Goal: Task Accomplishment & Management: Manage account settings

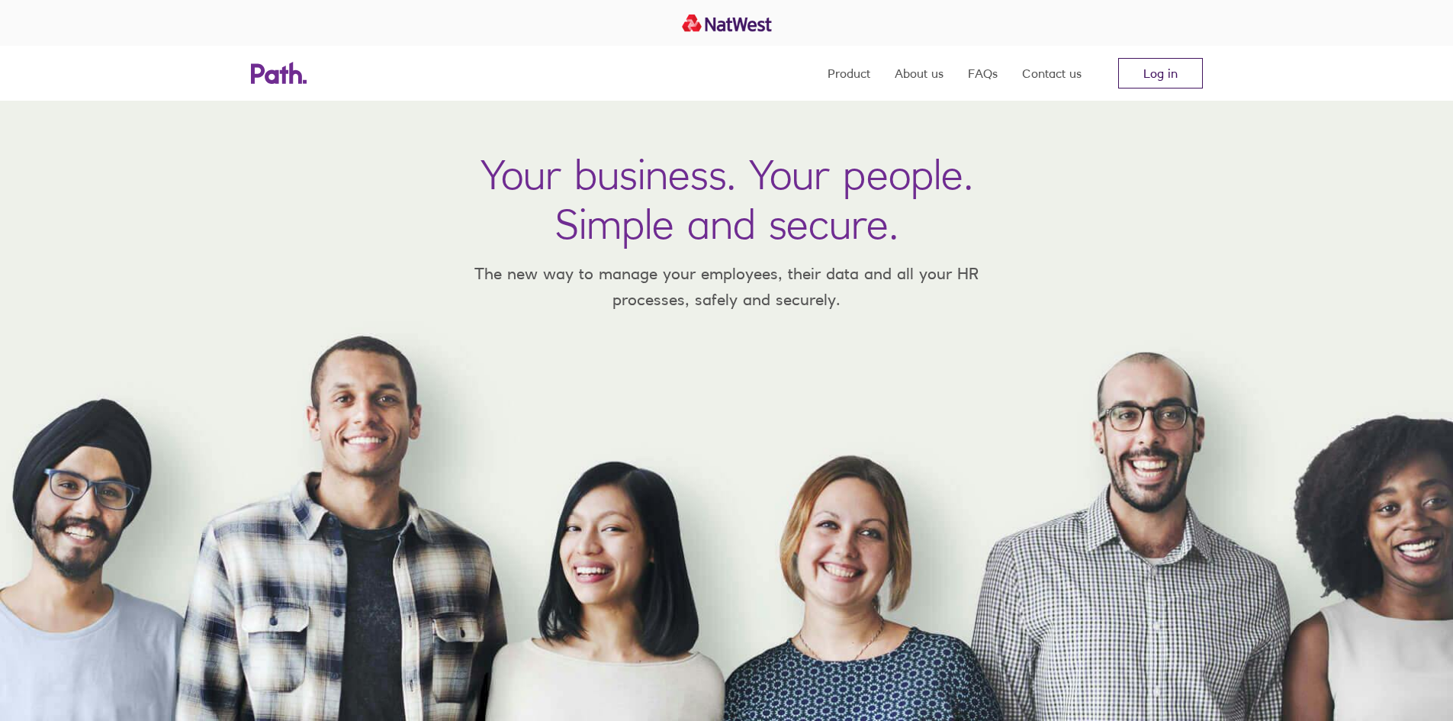
click at [1174, 77] on link "Log in" at bounding box center [1160, 73] width 85 height 31
click at [1156, 84] on link "Log in" at bounding box center [1160, 73] width 85 height 31
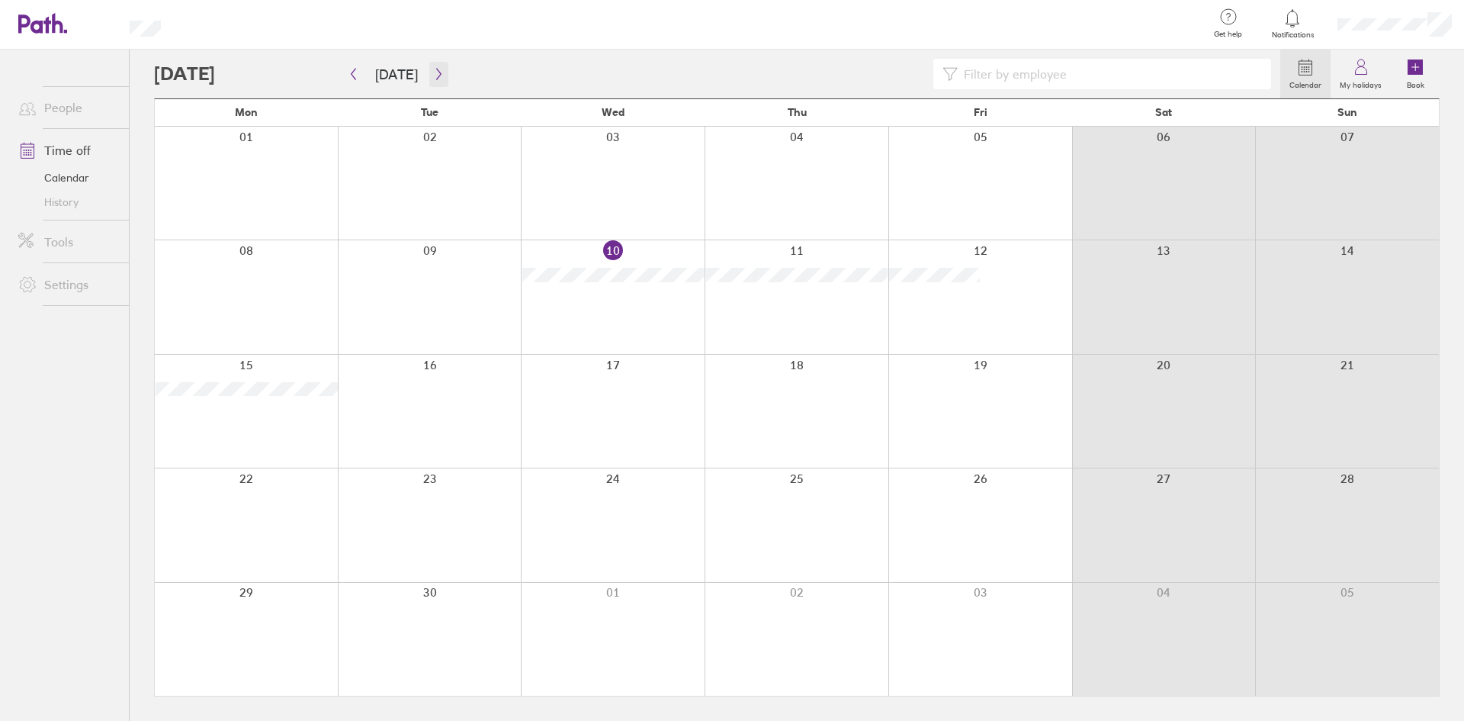
click at [438, 72] on icon "button" at bounding box center [438, 74] width 11 height 12
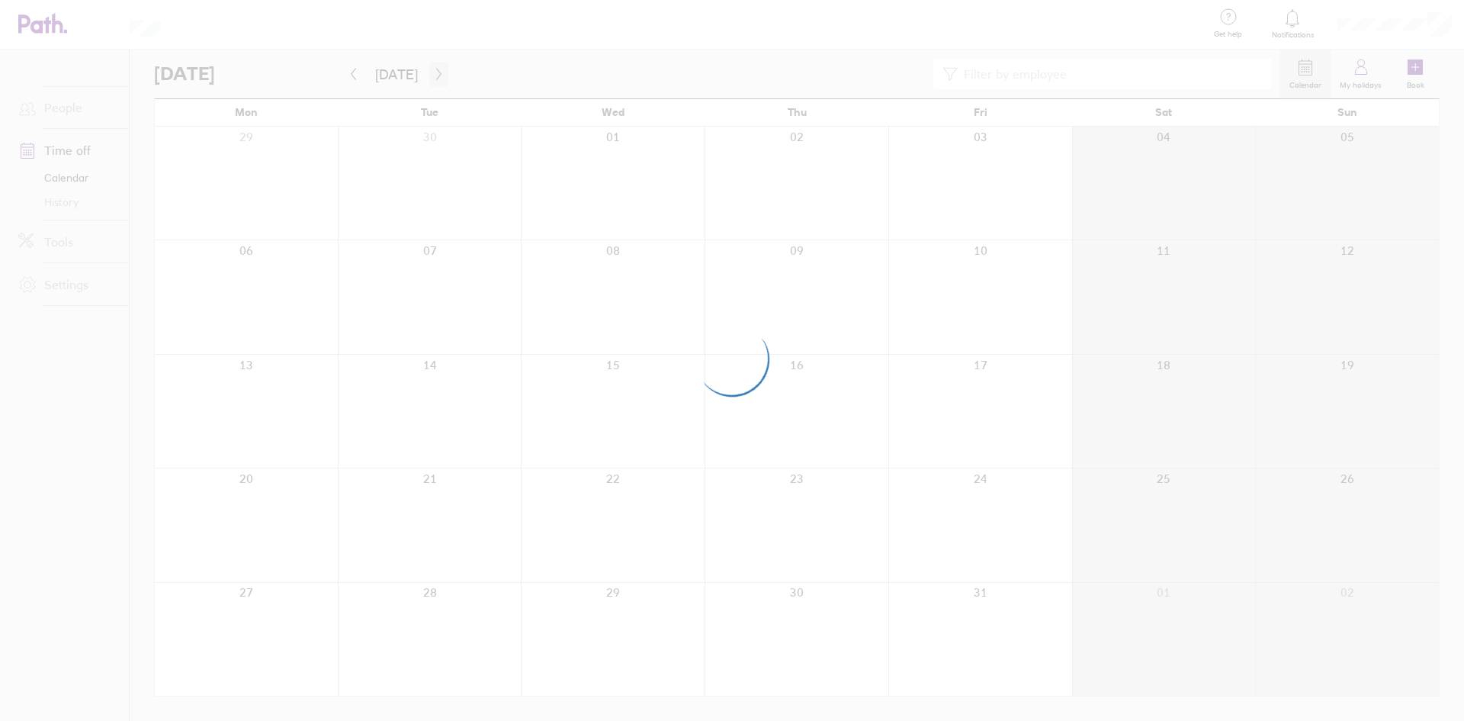
click at [438, 72] on div at bounding box center [732, 360] width 1464 height 721
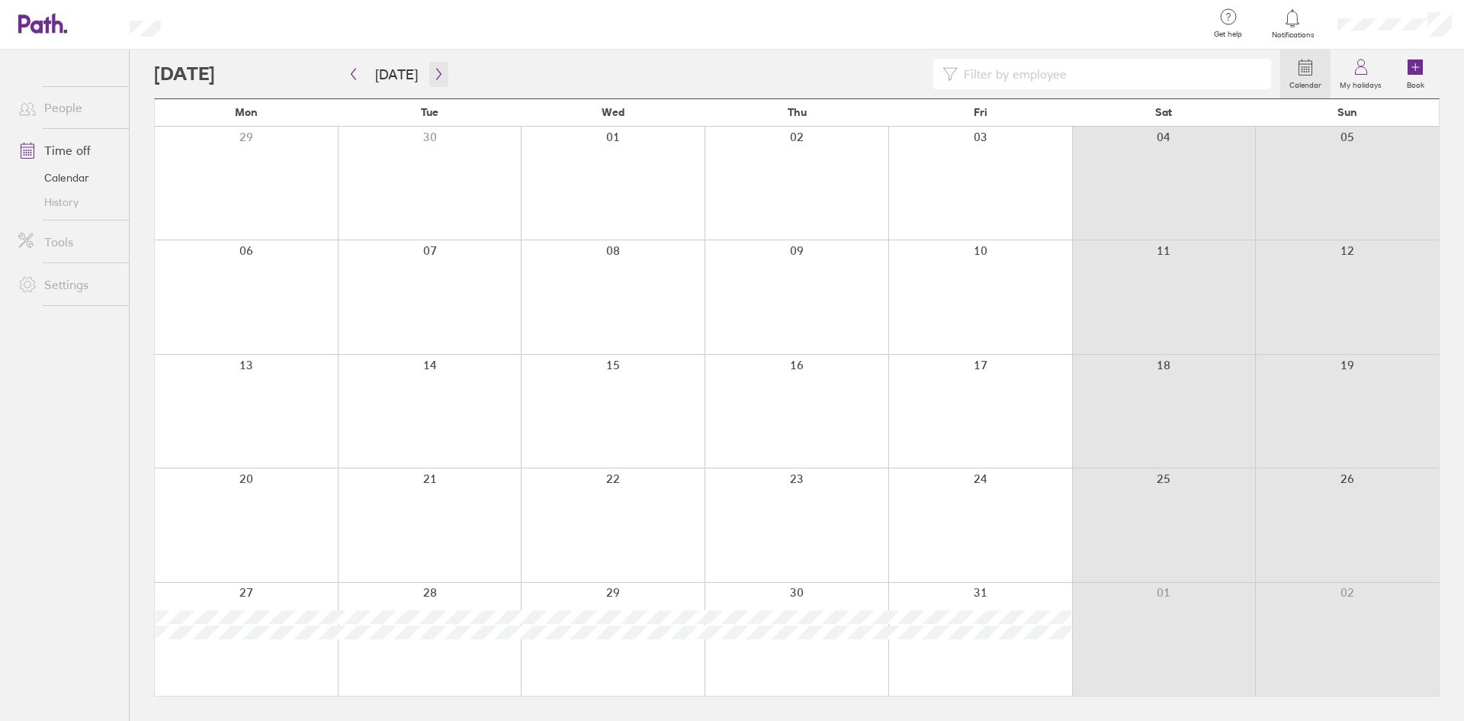
click at [436, 72] on icon "button" at bounding box center [438, 74] width 11 height 12
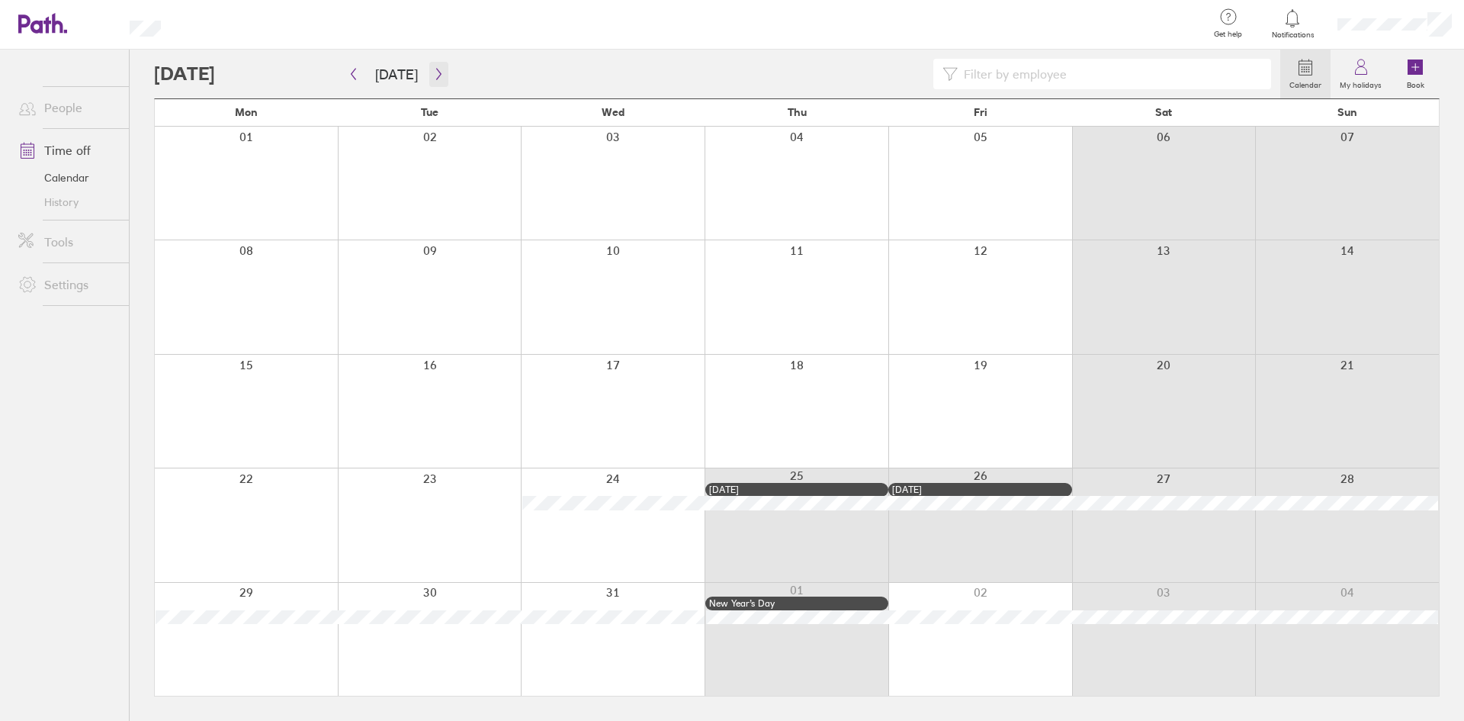
click at [436, 72] on icon "button" at bounding box center [438, 74] width 11 height 12
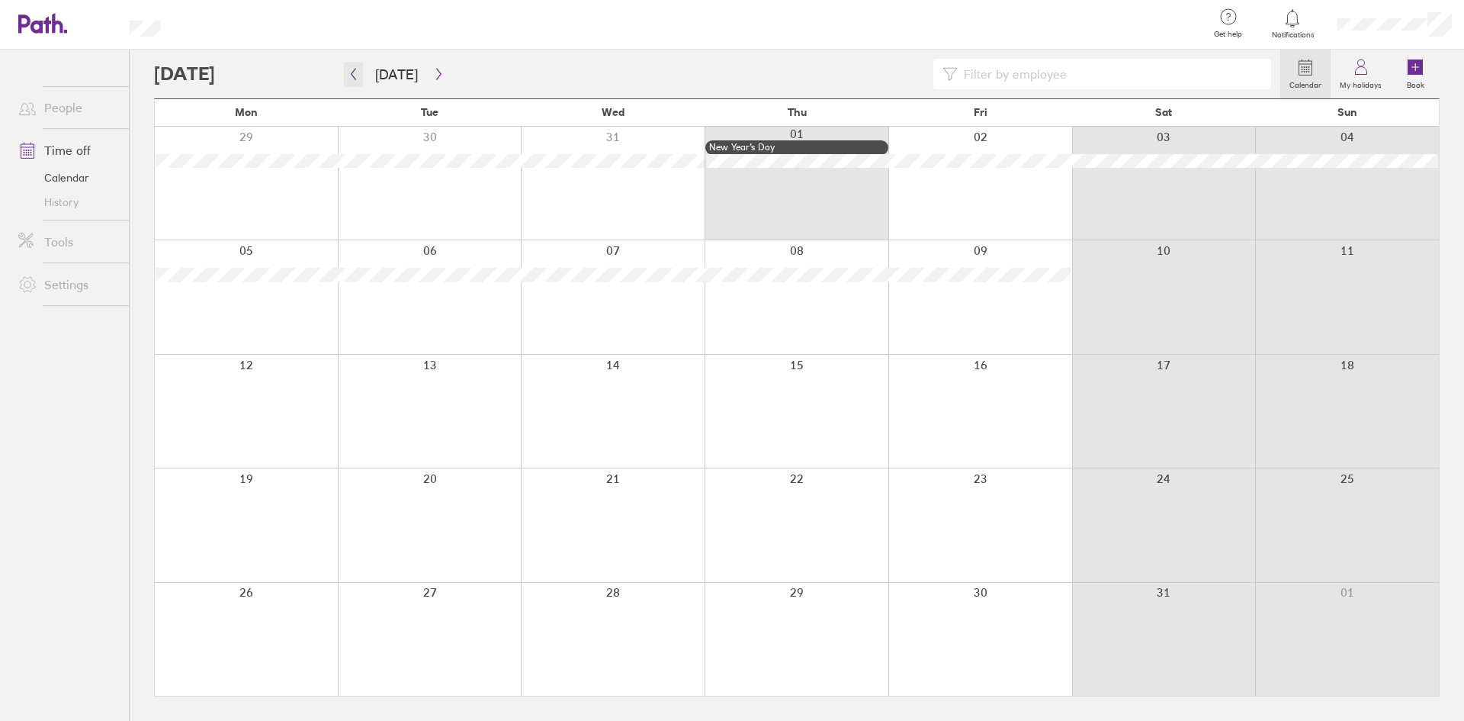
click at [352, 78] on icon "button" at bounding box center [353, 74] width 11 height 12
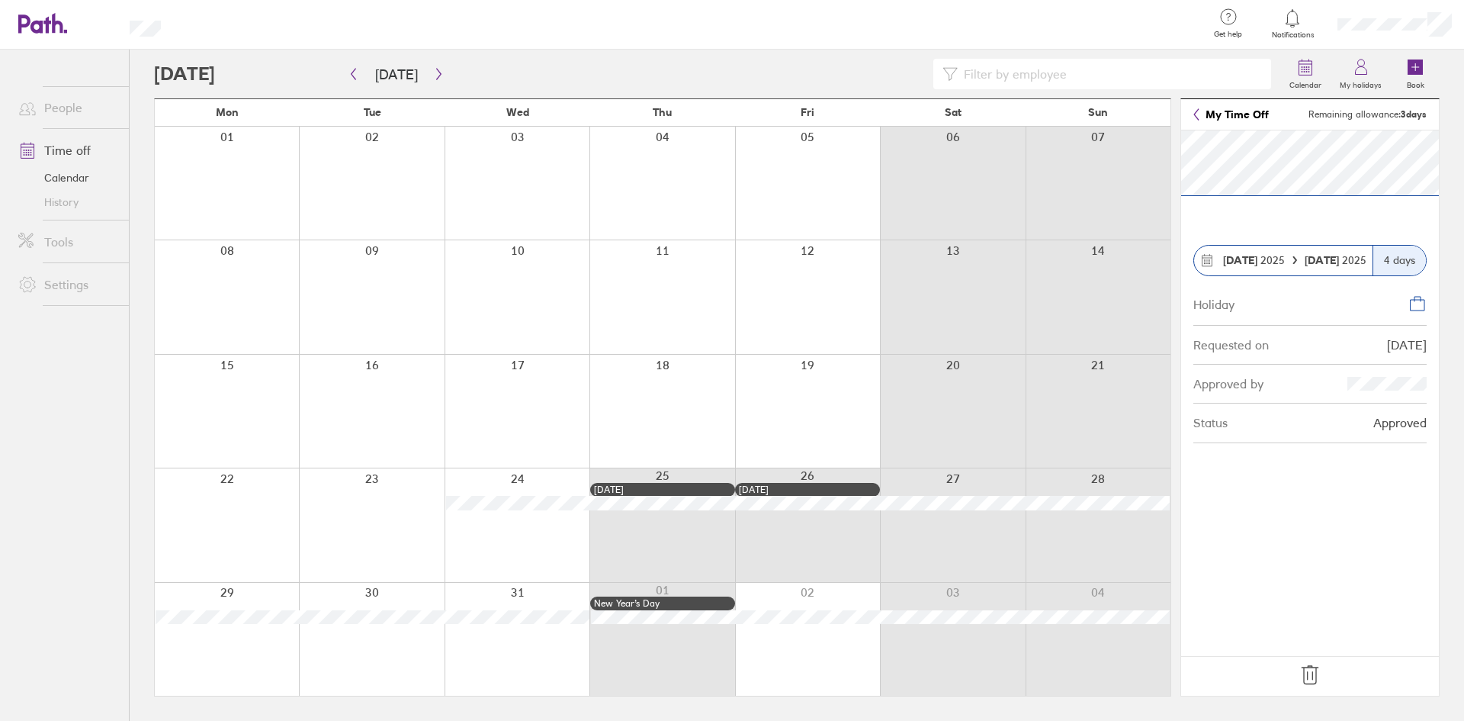
click at [1315, 674] on icon at bounding box center [1310, 675] width 24 height 24
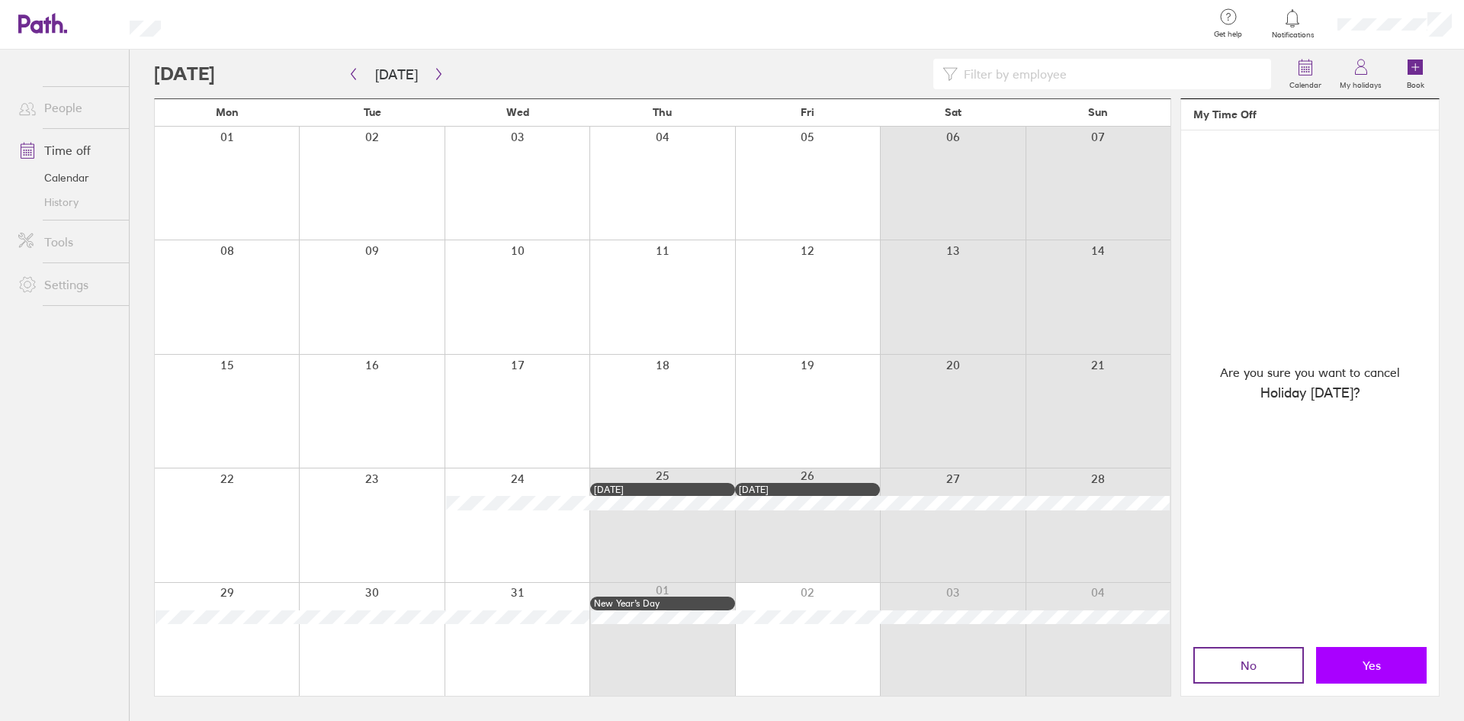
click at [1369, 665] on span "Yes" at bounding box center [1372, 665] width 18 height 14
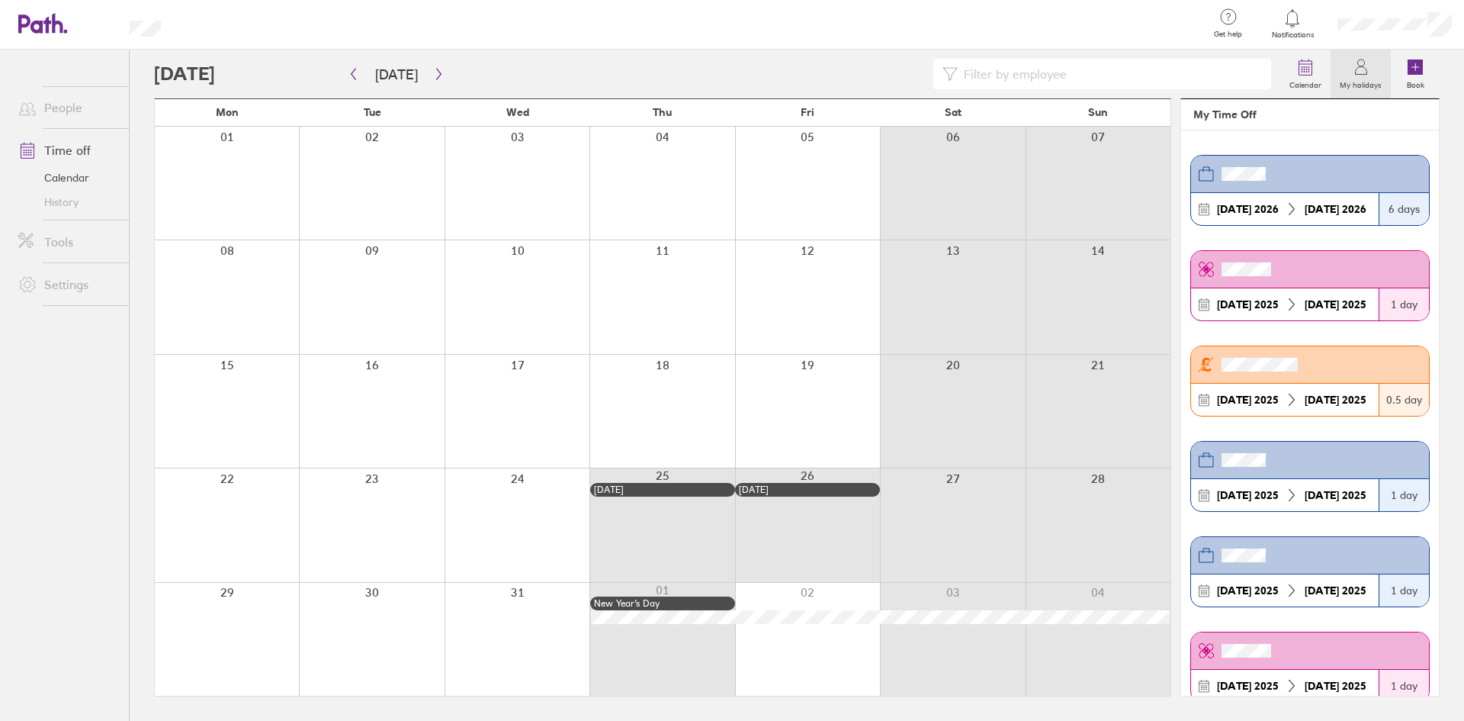
click at [368, 596] on div at bounding box center [371, 639] width 145 height 113
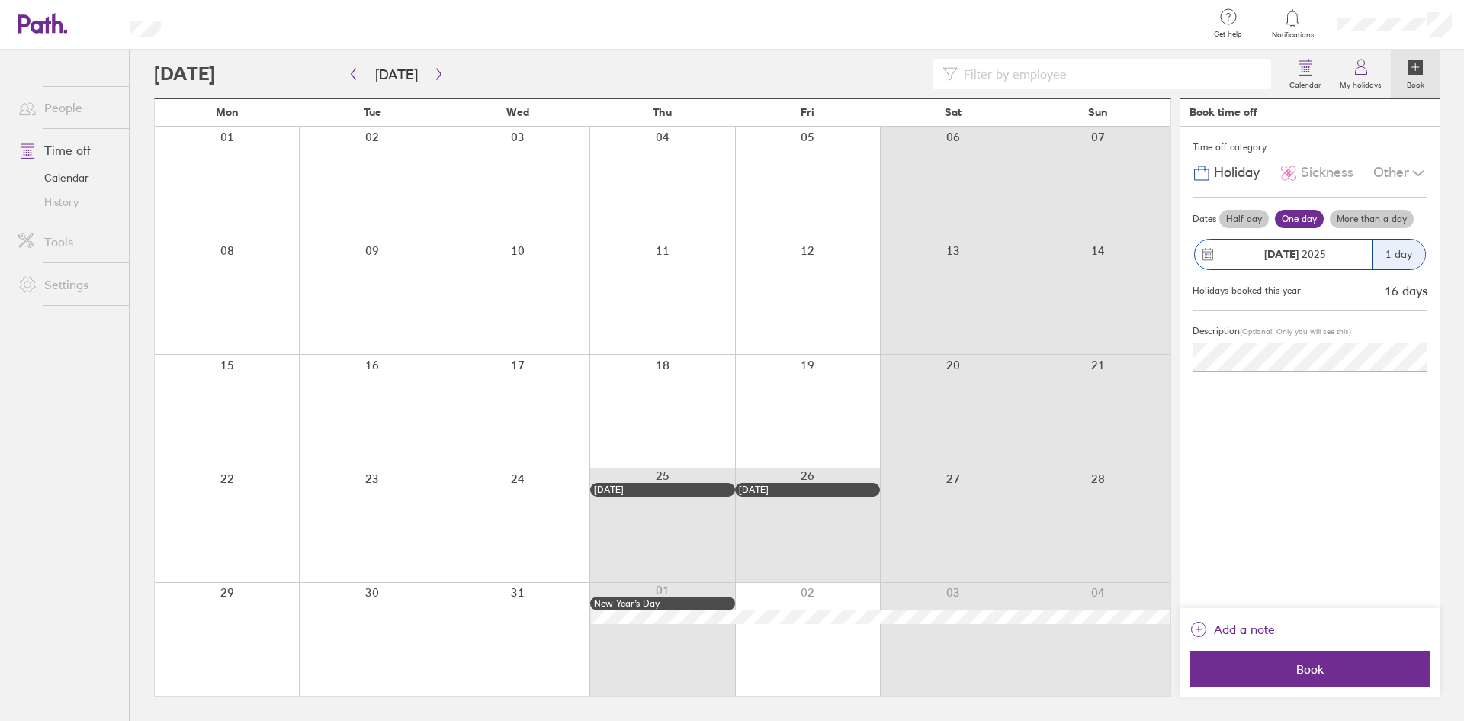
click at [375, 596] on div at bounding box center [371, 639] width 145 height 113
click at [1368, 246] on div "30 Dec 2025" at bounding box center [1283, 254] width 177 height 30
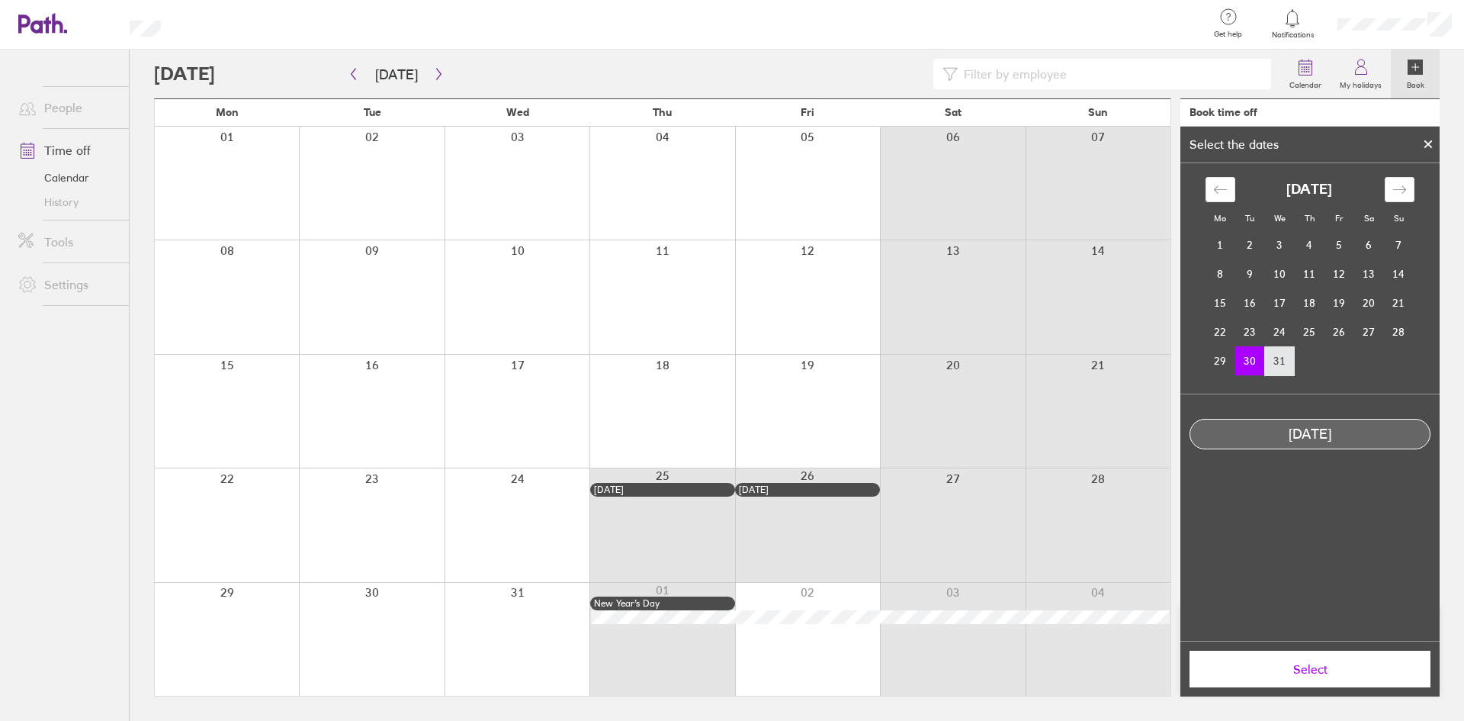
click at [1272, 354] on td "31" at bounding box center [1280, 360] width 30 height 29
click at [1252, 358] on td "30" at bounding box center [1250, 360] width 30 height 29
click at [1292, 665] on span "Select" at bounding box center [1310, 669] width 220 height 14
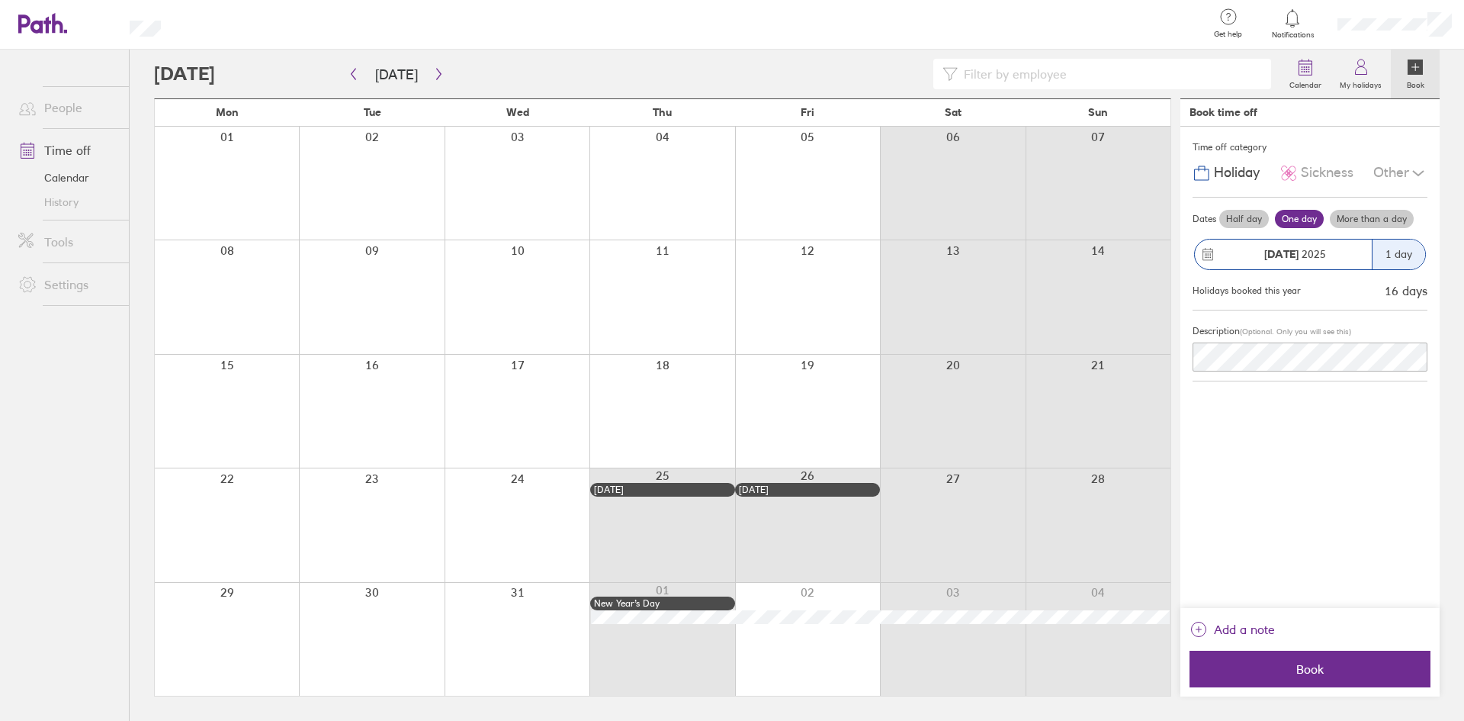
click at [1353, 221] on label "More than a day" at bounding box center [1372, 219] width 84 height 18
click at [0, 0] on input "More than a day" at bounding box center [0, 0] width 0 height 0
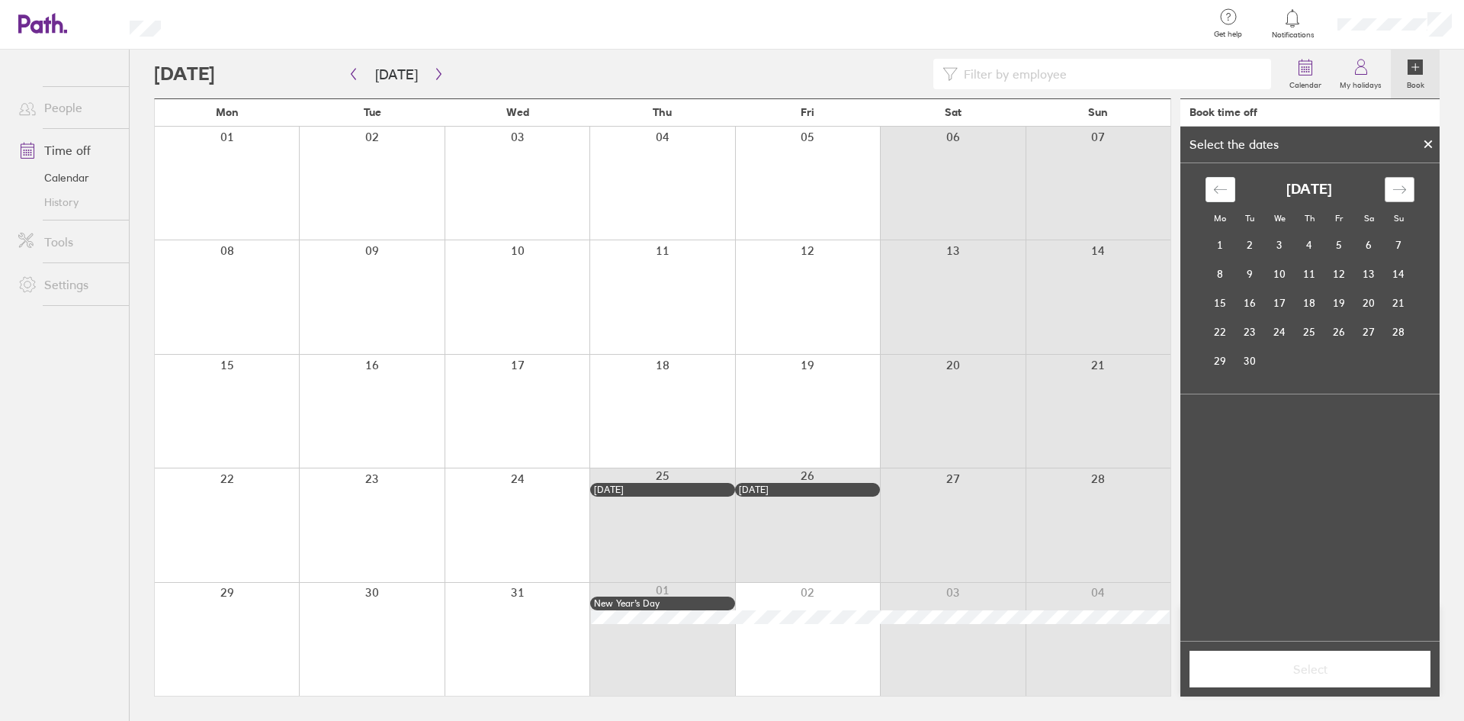
click at [1406, 188] on icon "Move forward to switch to the next month." at bounding box center [1400, 189] width 14 height 14
click at [1245, 358] on td "30" at bounding box center [1250, 360] width 30 height 29
click at [1273, 361] on td "31" at bounding box center [1280, 360] width 30 height 29
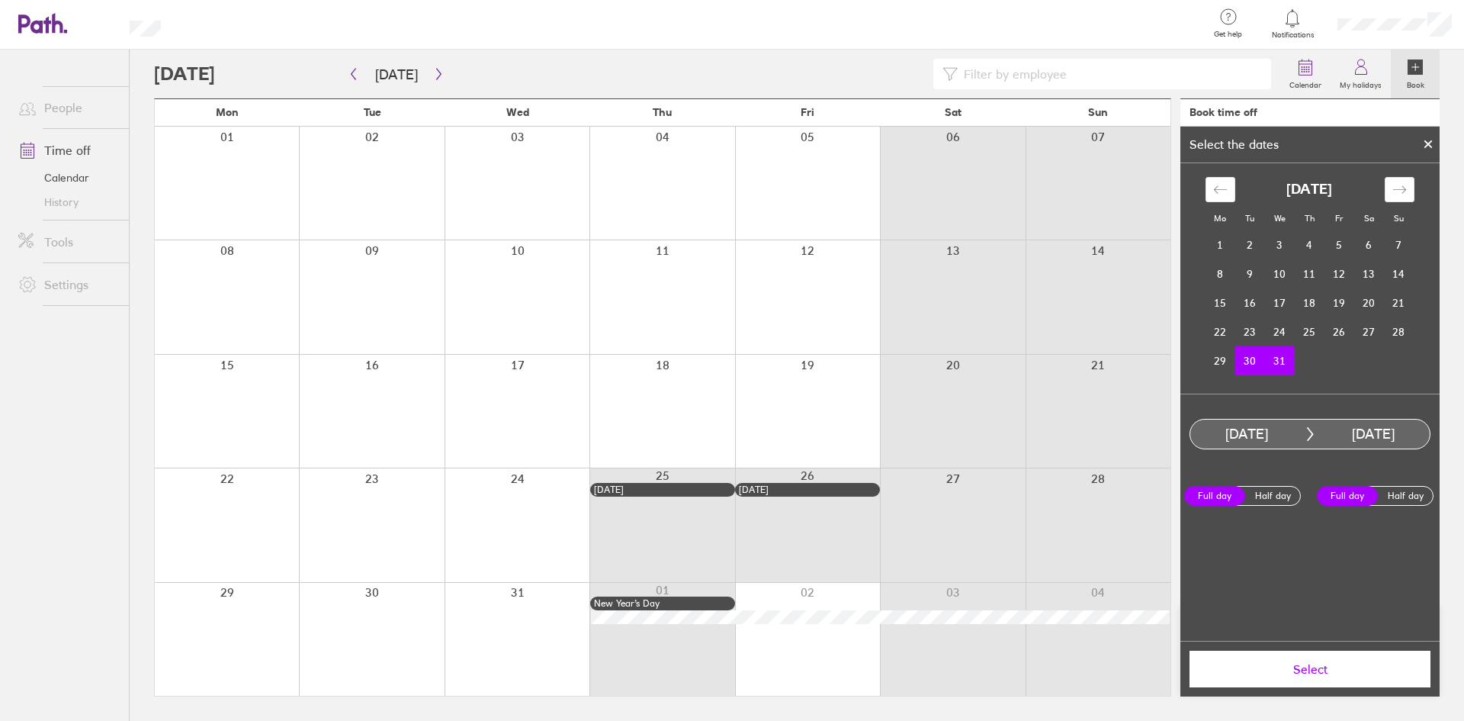
click at [1296, 667] on span "Select" at bounding box center [1310, 669] width 220 height 14
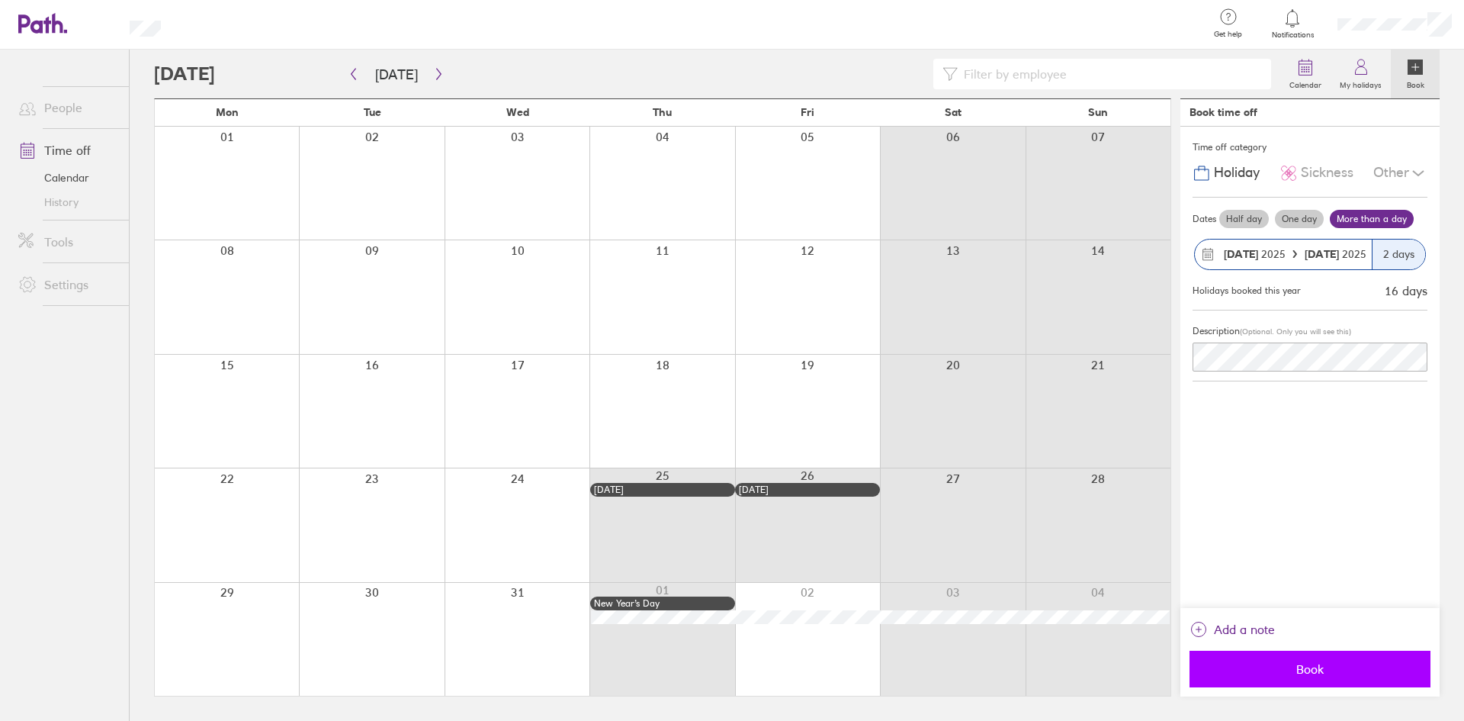
click at [1294, 677] on button "Book" at bounding box center [1310, 669] width 241 height 37
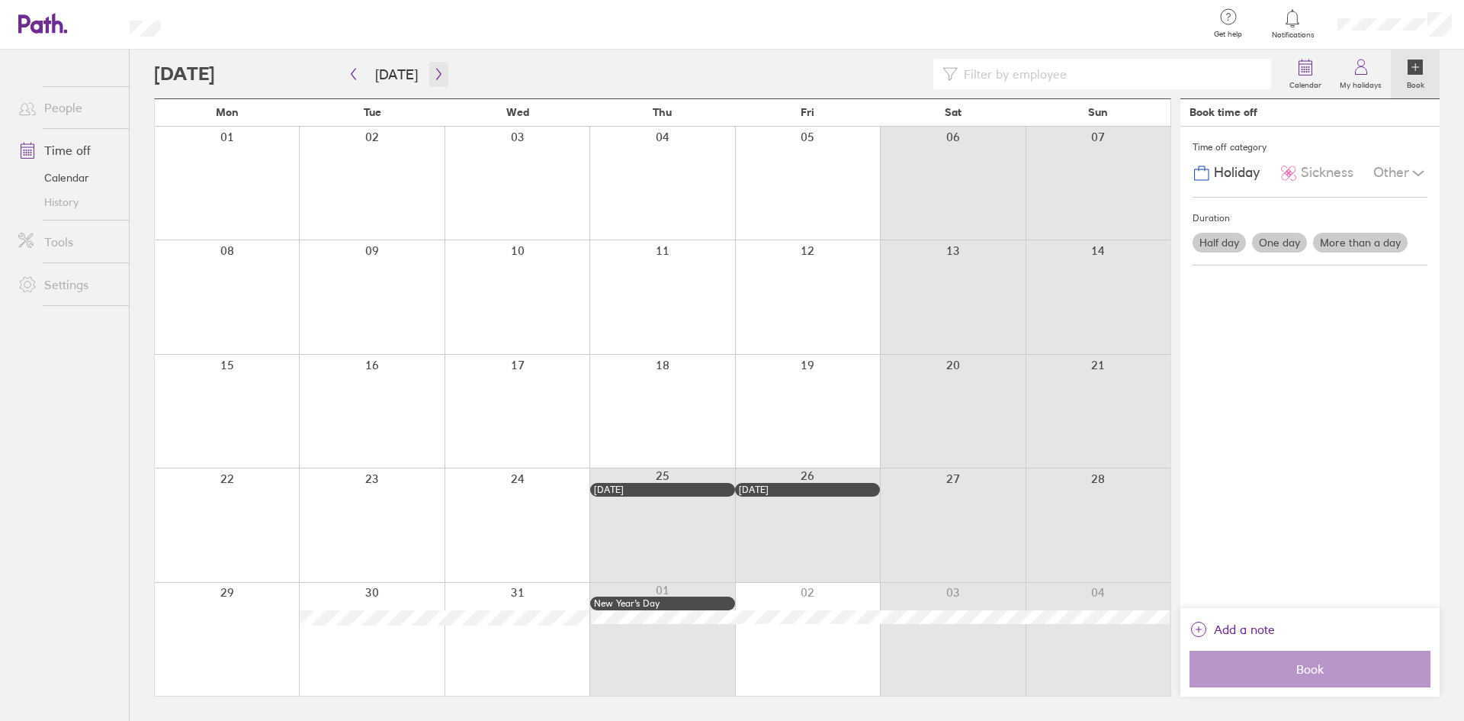
click at [437, 71] on icon "button" at bounding box center [438, 74] width 11 height 12
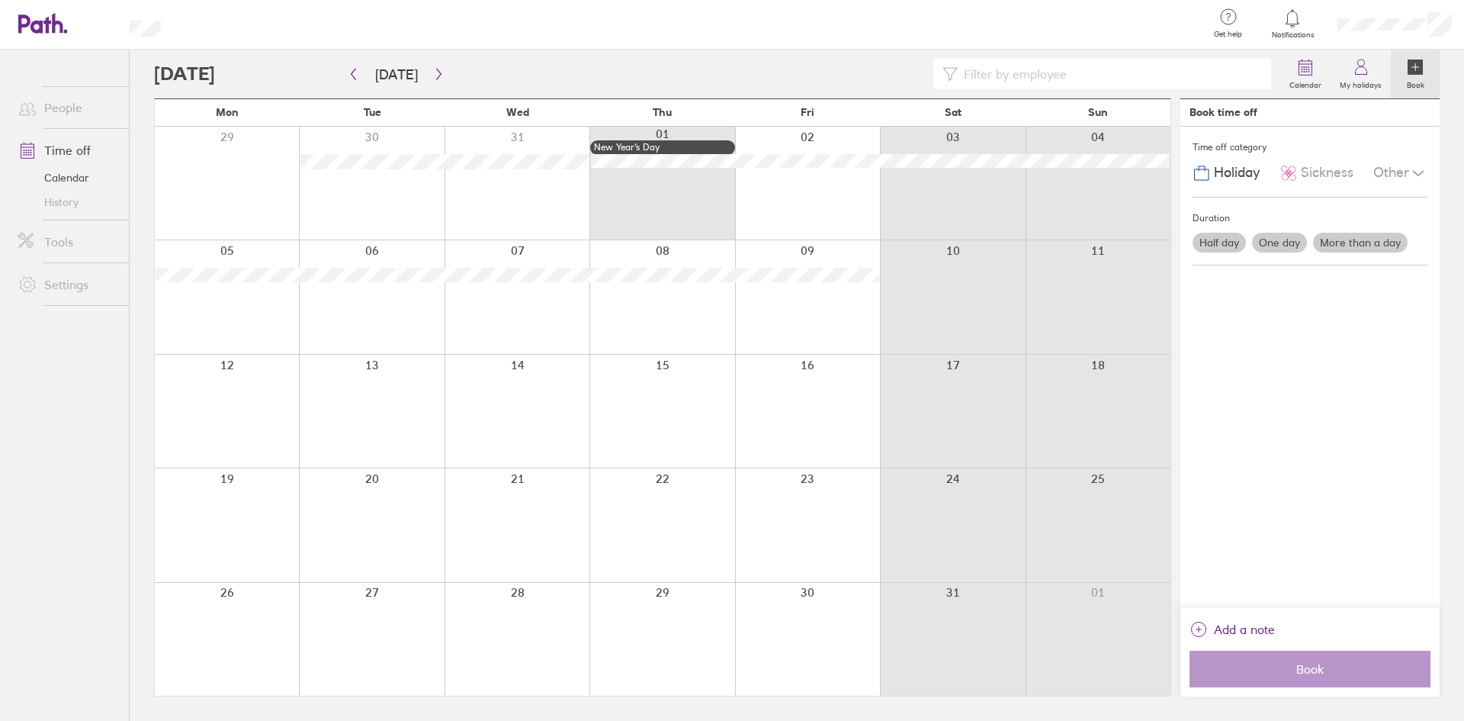
click at [231, 378] on div at bounding box center [227, 411] width 144 height 113
click at [231, 366] on div at bounding box center [227, 411] width 144 height 113
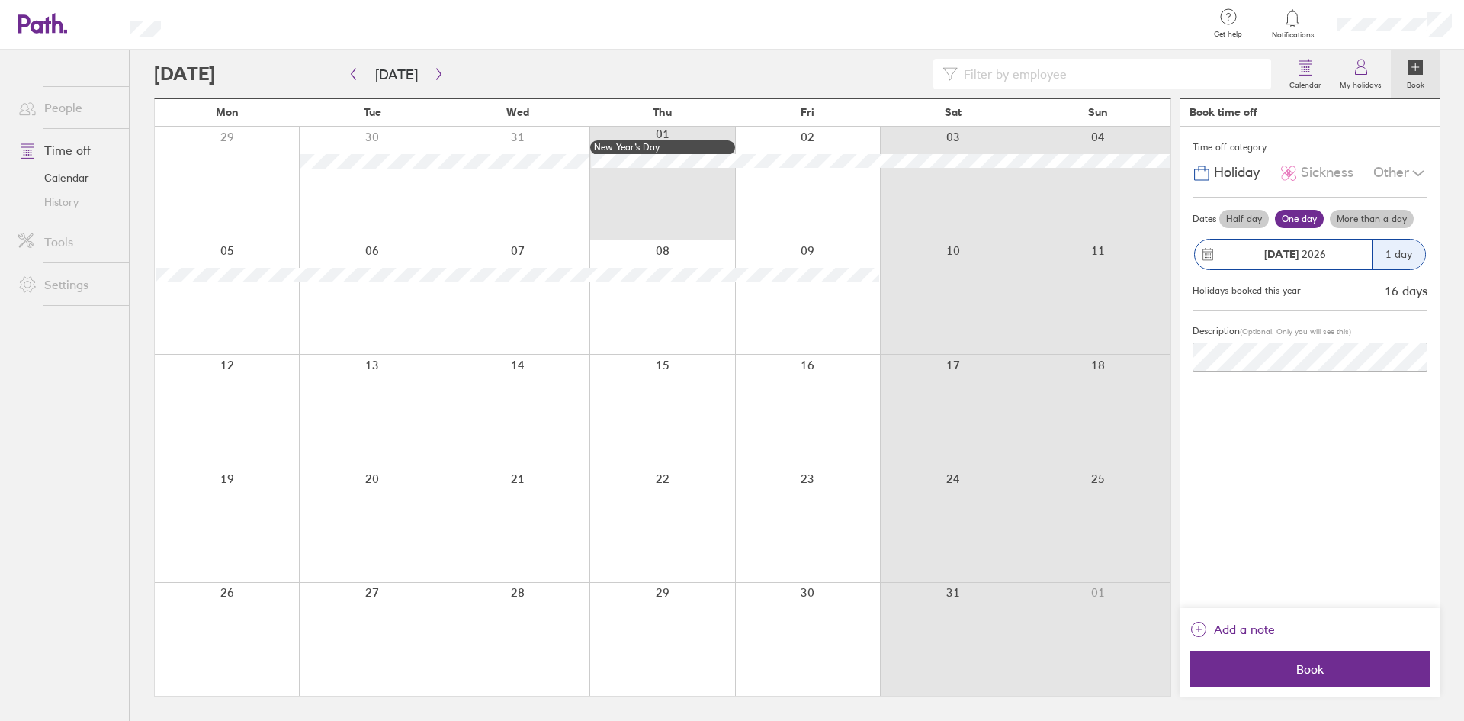
click at [1364, 218] on label "More than a day" at bounding box center [1372, 219] width 84 height 18
click at [0, 0] on input "More than a day" at bounding box center [0, 0] width 0 height 0
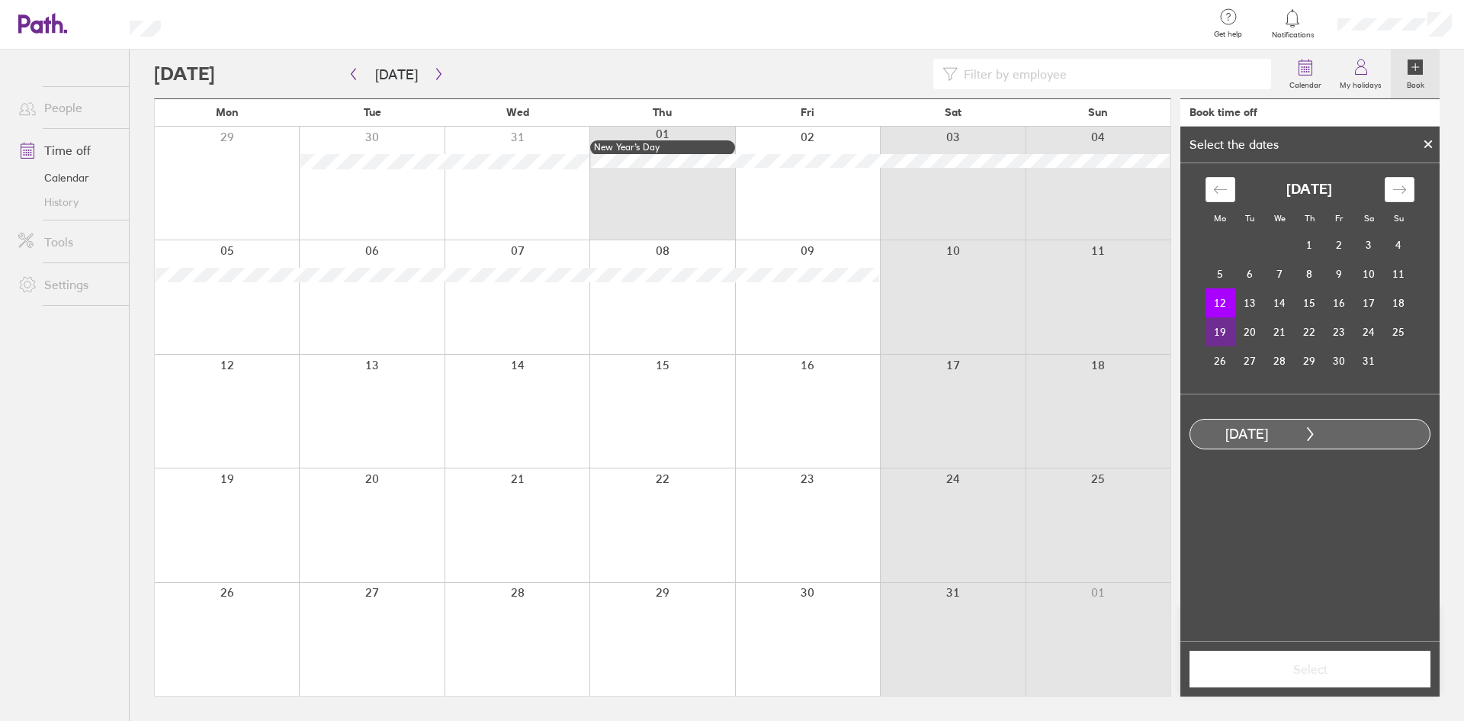
click at [1222, 323] on td "19" at bounding box center [1221, 331] width 30 height 29
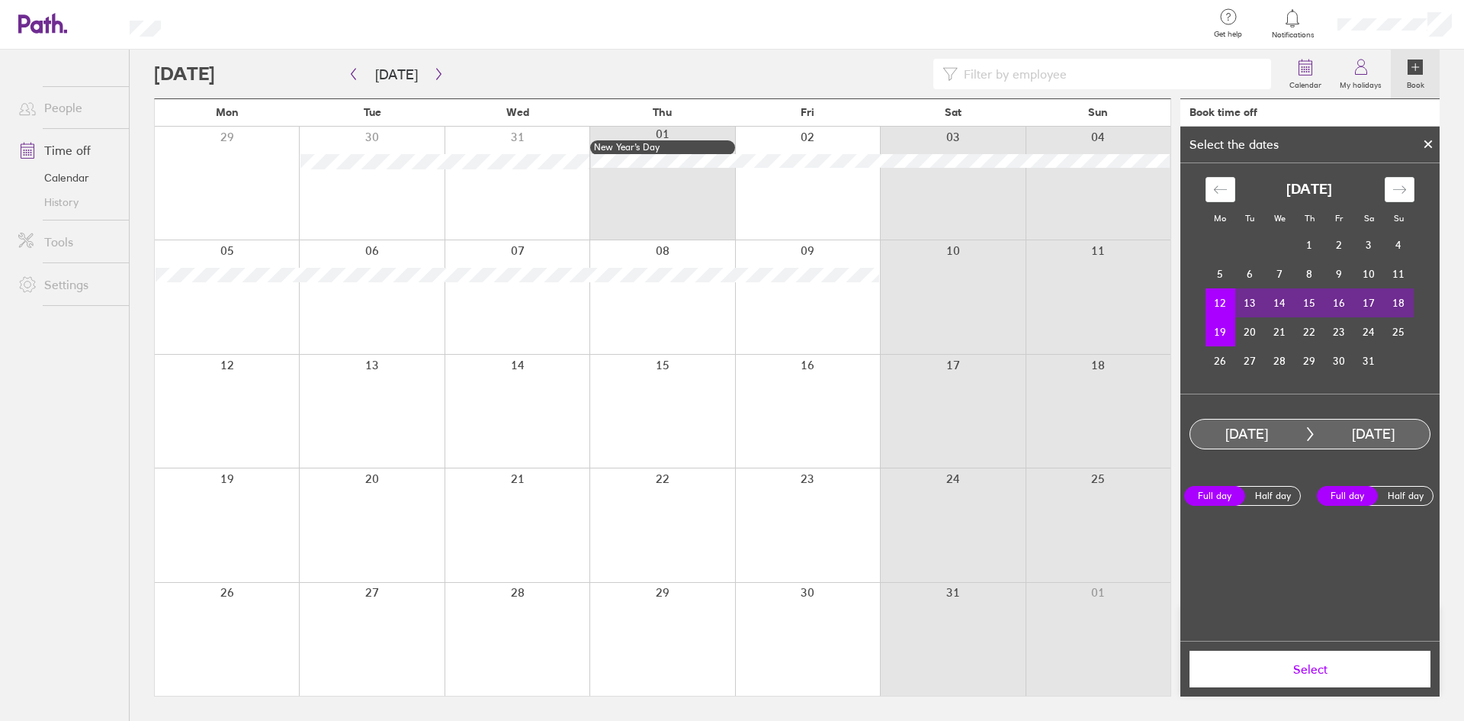
click at [1307, 676] on button "Select" at bounding box center [1310, 669] width 241 height 37
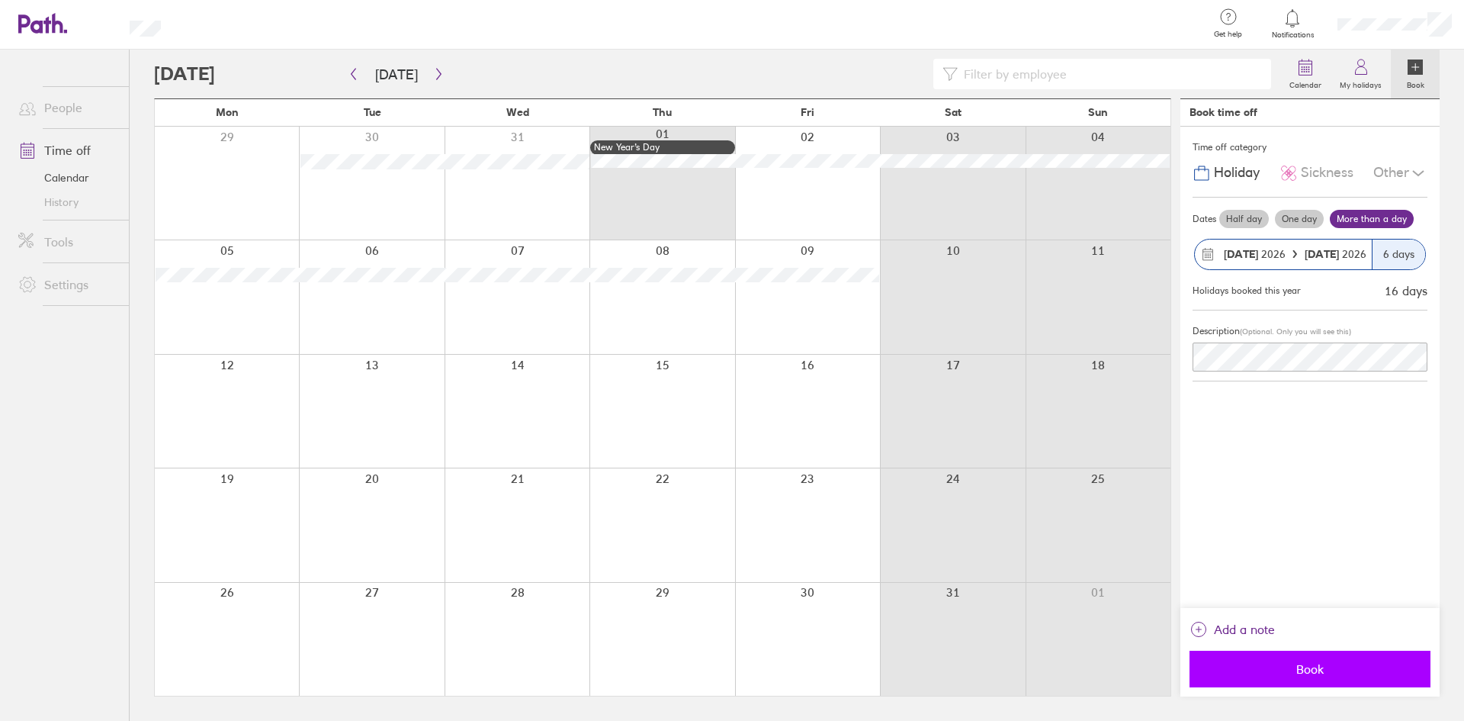
click at [1315, 676] on button "Book" at bounding box center [1310, 669] width 241 height 37
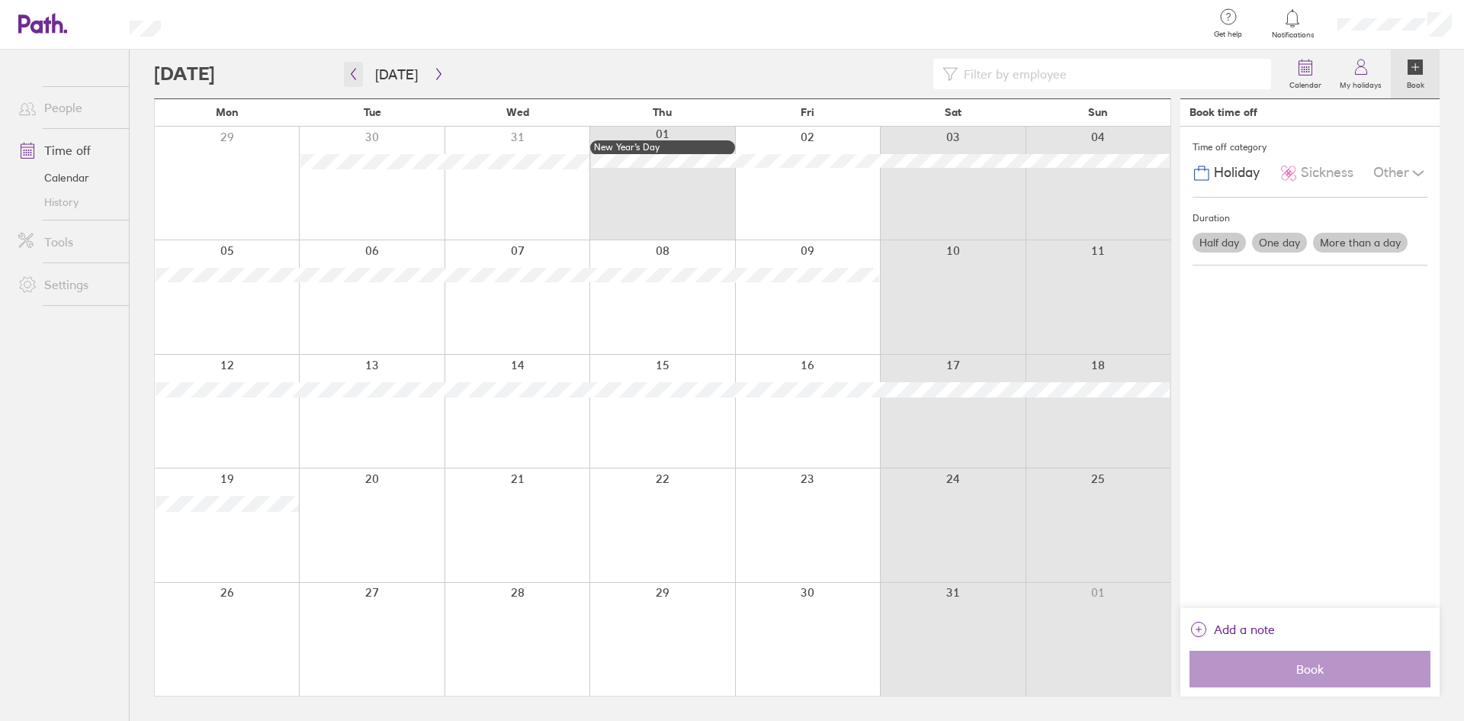
click at [359, 67] on button "button" at bounding box center [353, 74] width 19 height 25
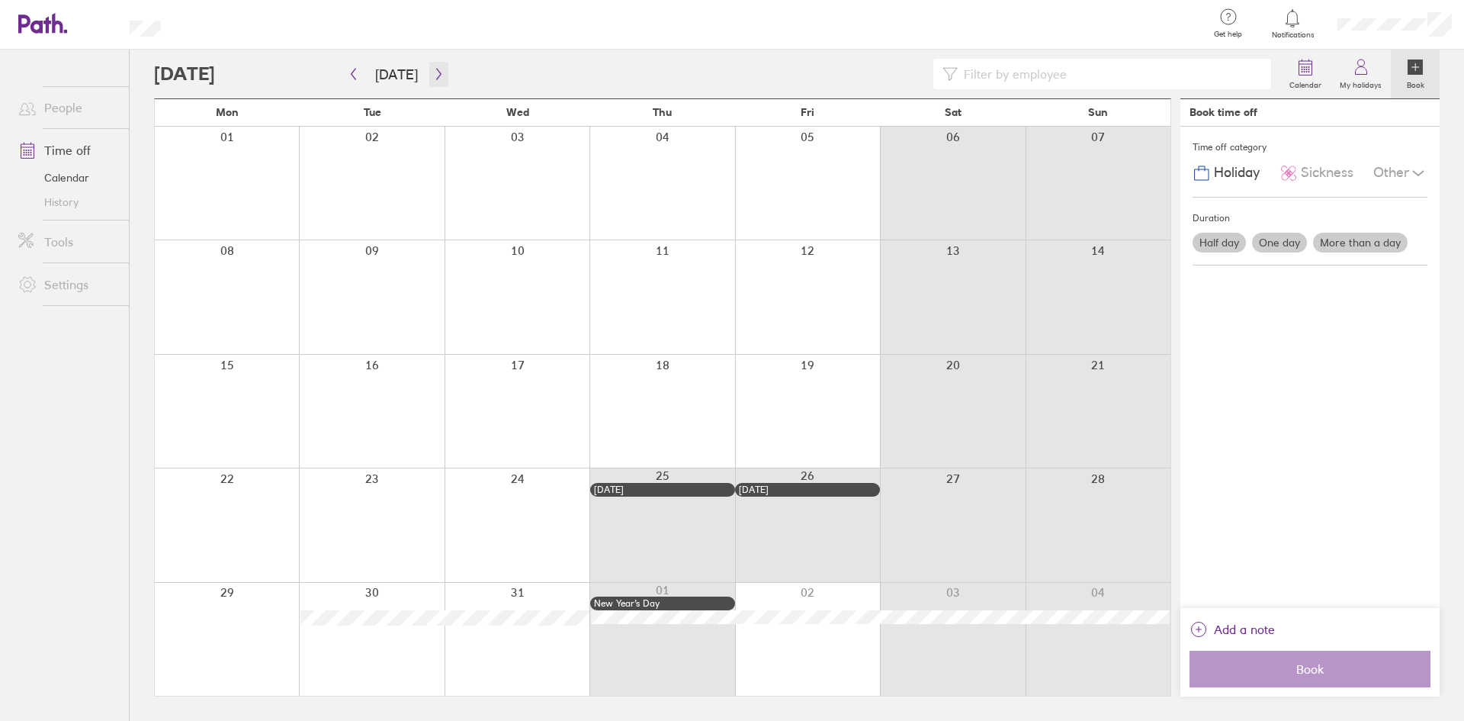
click at [435, 74] on icon "button" at bounding box center [438, 74] width 11 height 12
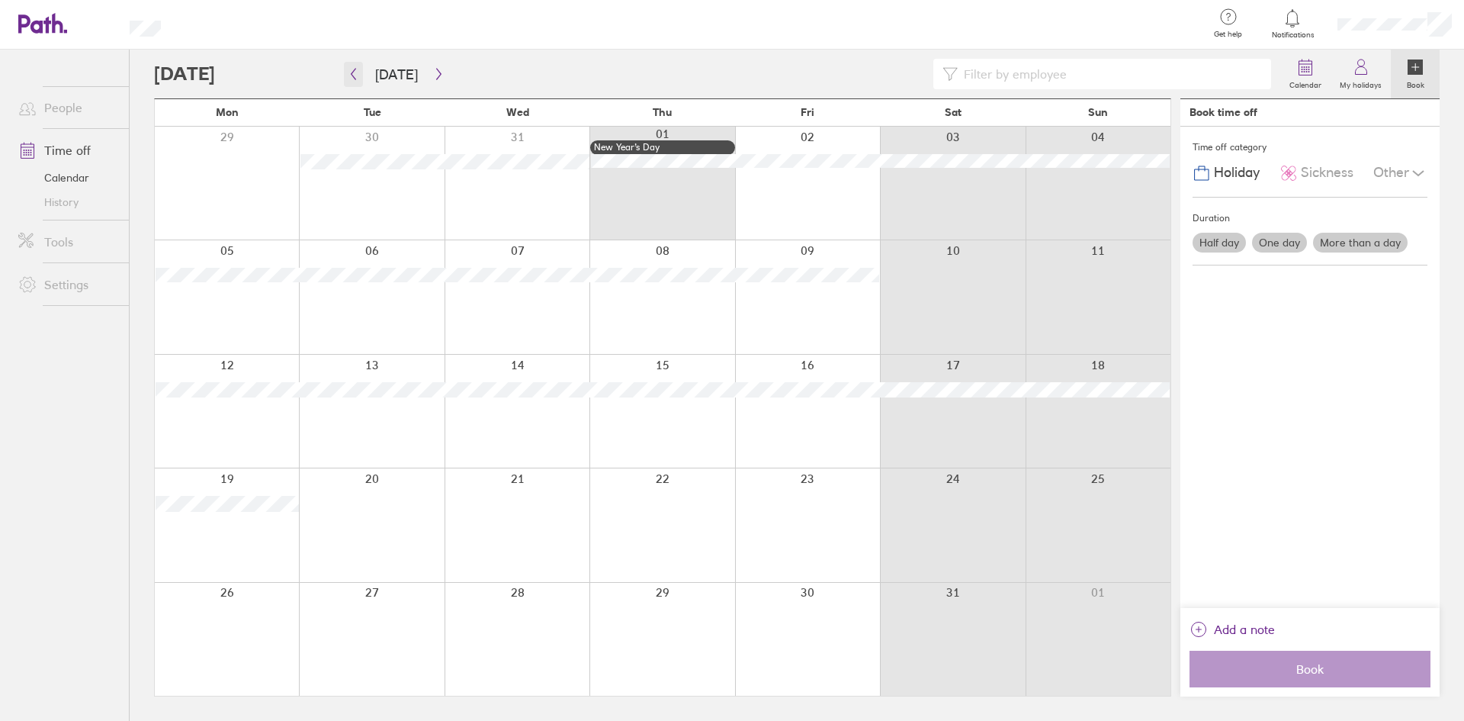
click at [352, 74] on icon "button" at bounding box center [353, 74] width 11 height 12
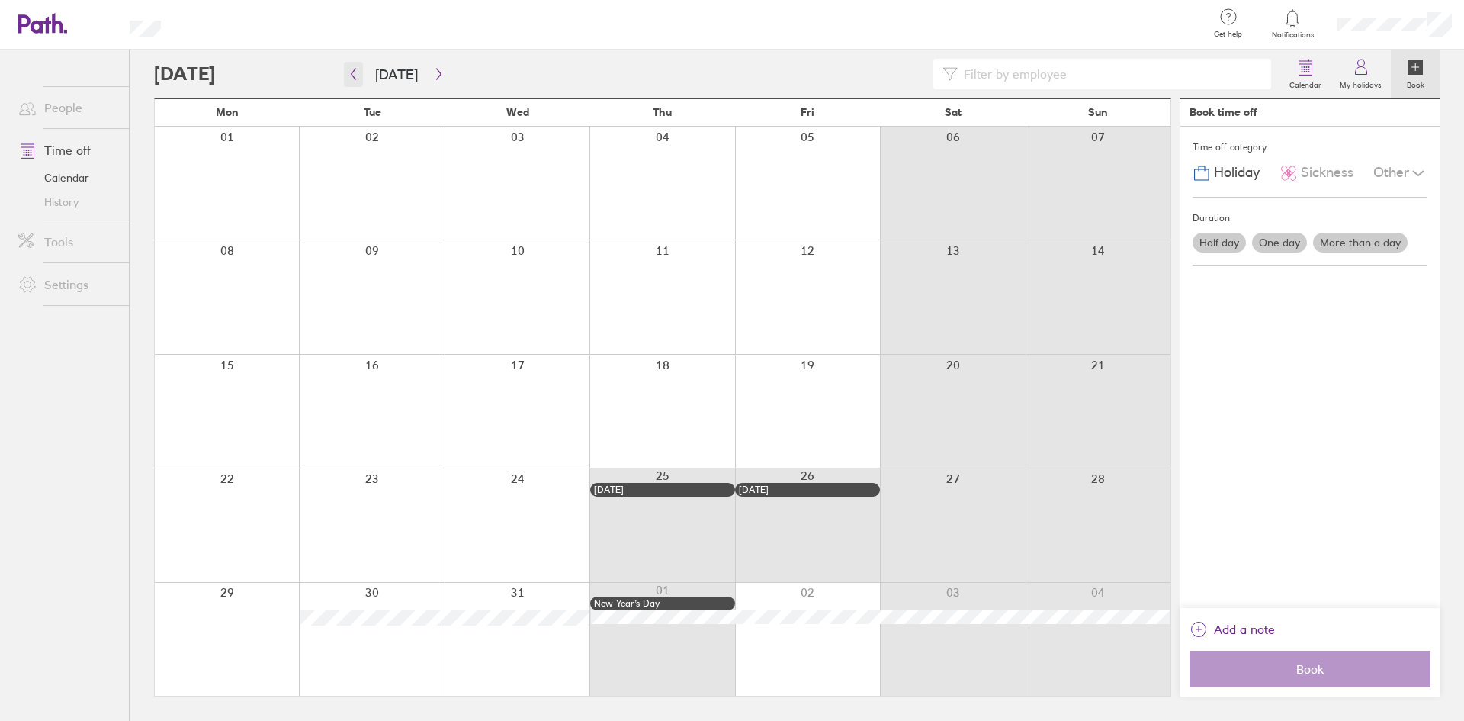
click at [352, 74] on icon "button" at bounding box center [353, 74] width 11 height 12
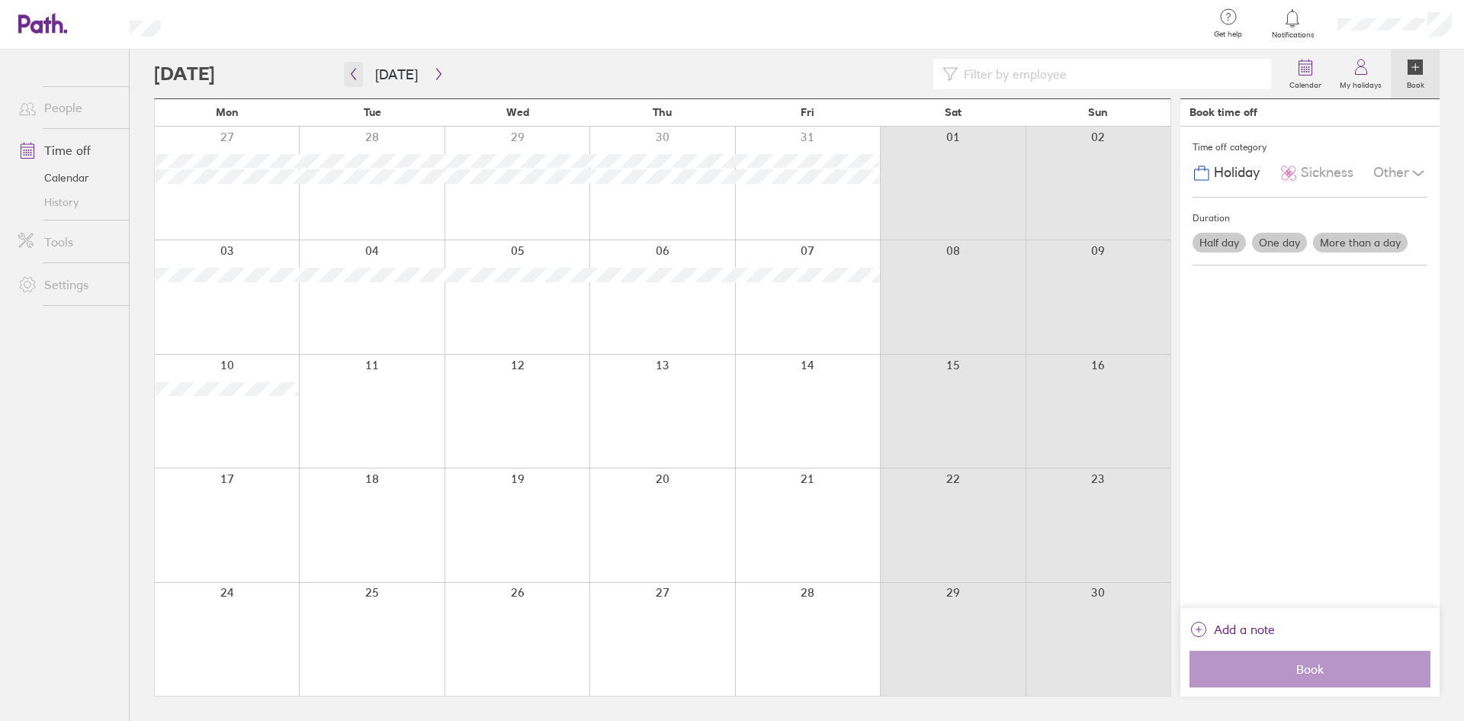
click at [352, 74] on icon "button" at bounding box center [353, 74] width 11 height 12
click at [442, 74] on button "button" at bounding box center [438, 74] width 19 height 25
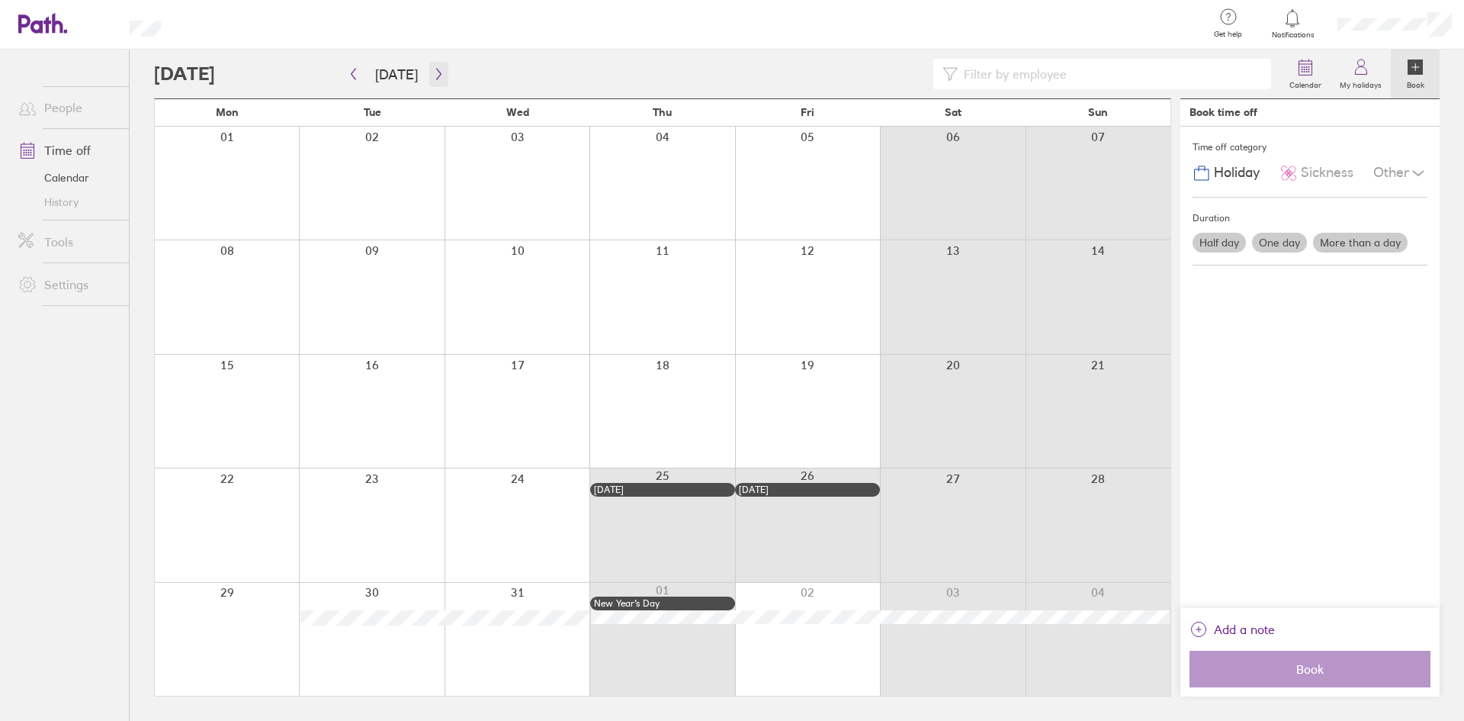
click at [433, 69] on icon "button" at bounding box center [438, 74] width 11 height 12
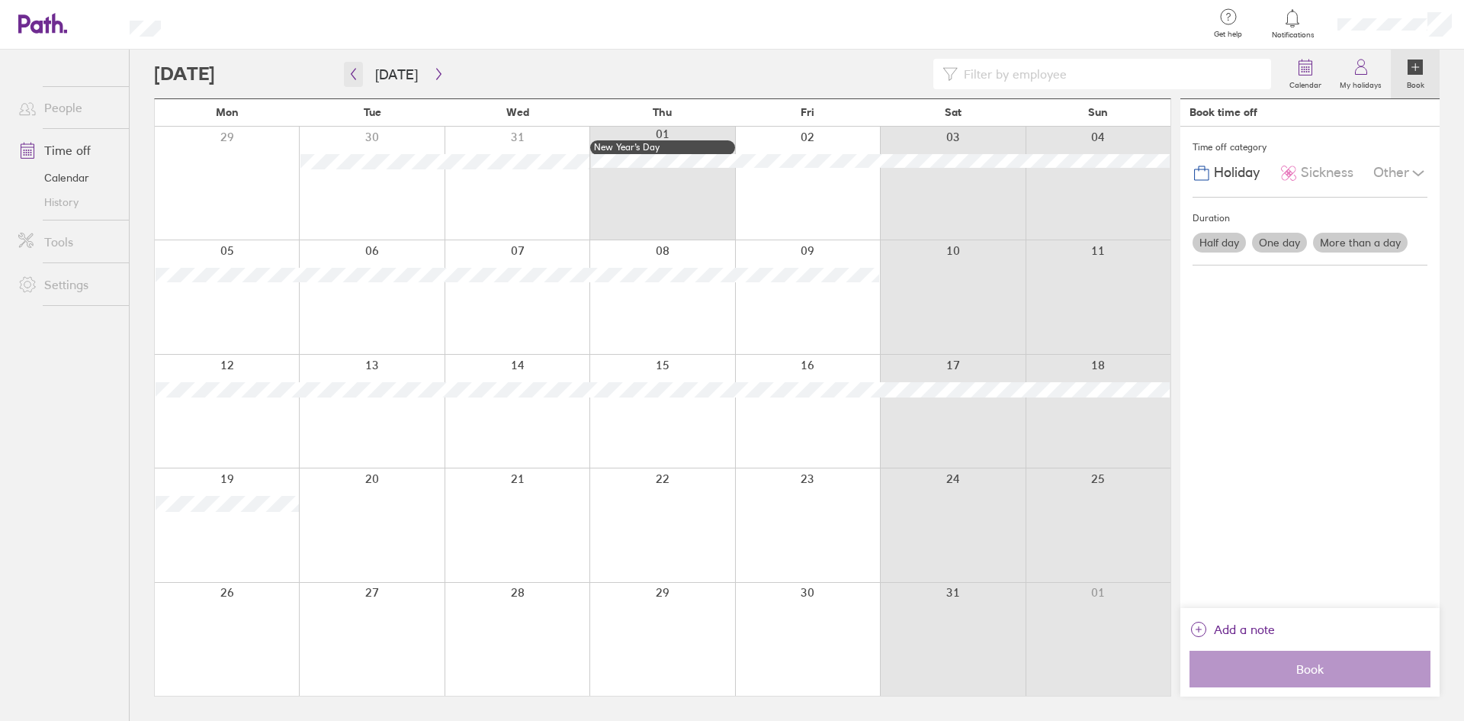
click at [355, 69] on icon "button" at bounding box center [354, 74] width 5 height 11
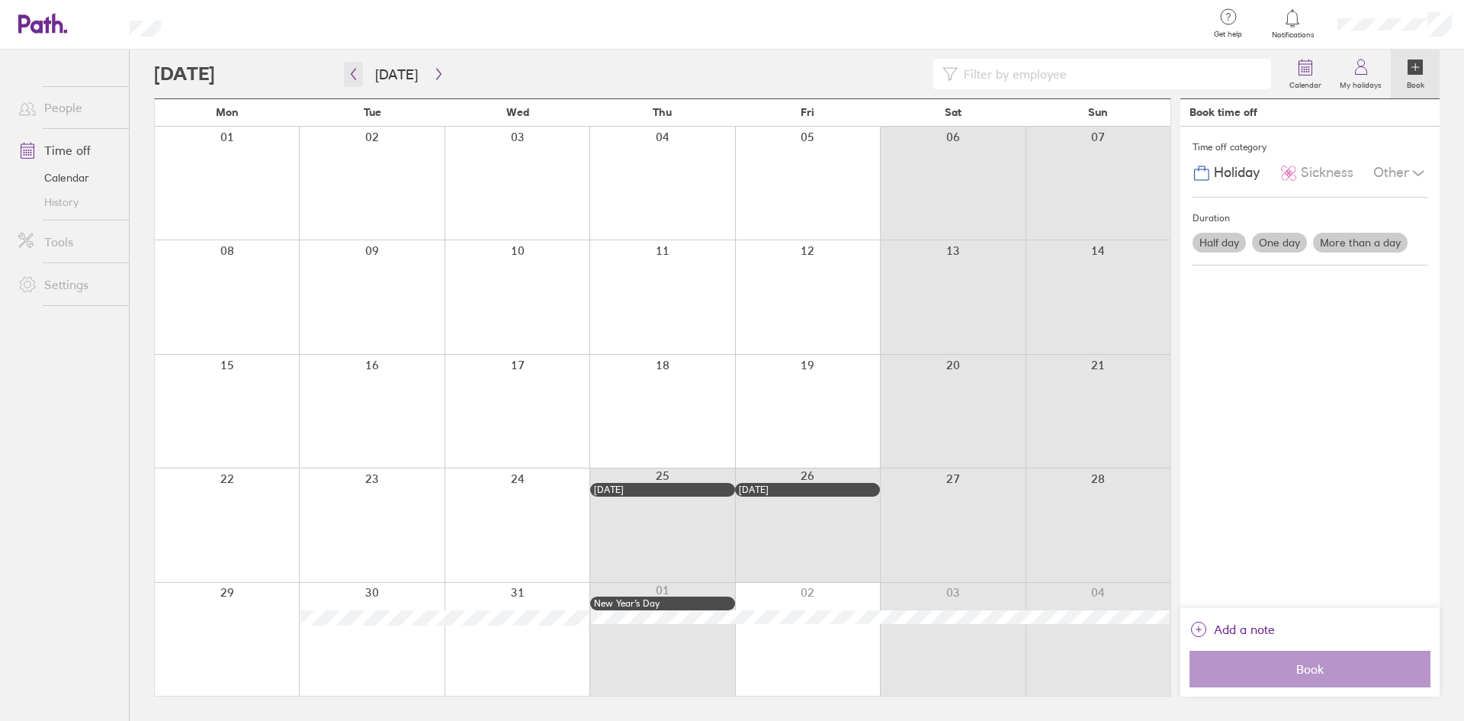
click at [355, 69] on icon "button" at bounding box center [354, 74] width 5 height 11
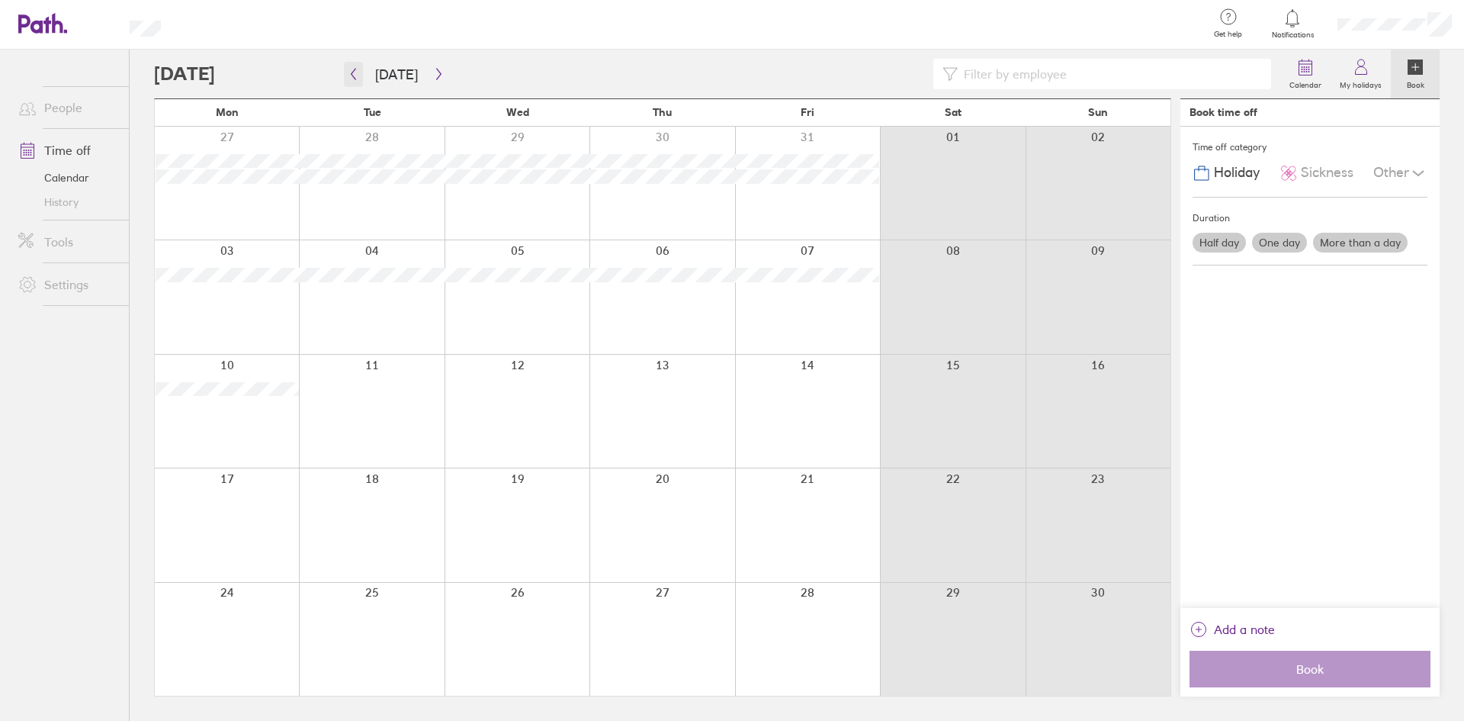
click at [355, 69] on icon "button" at bounding box center [354, 74] width 5 height 11
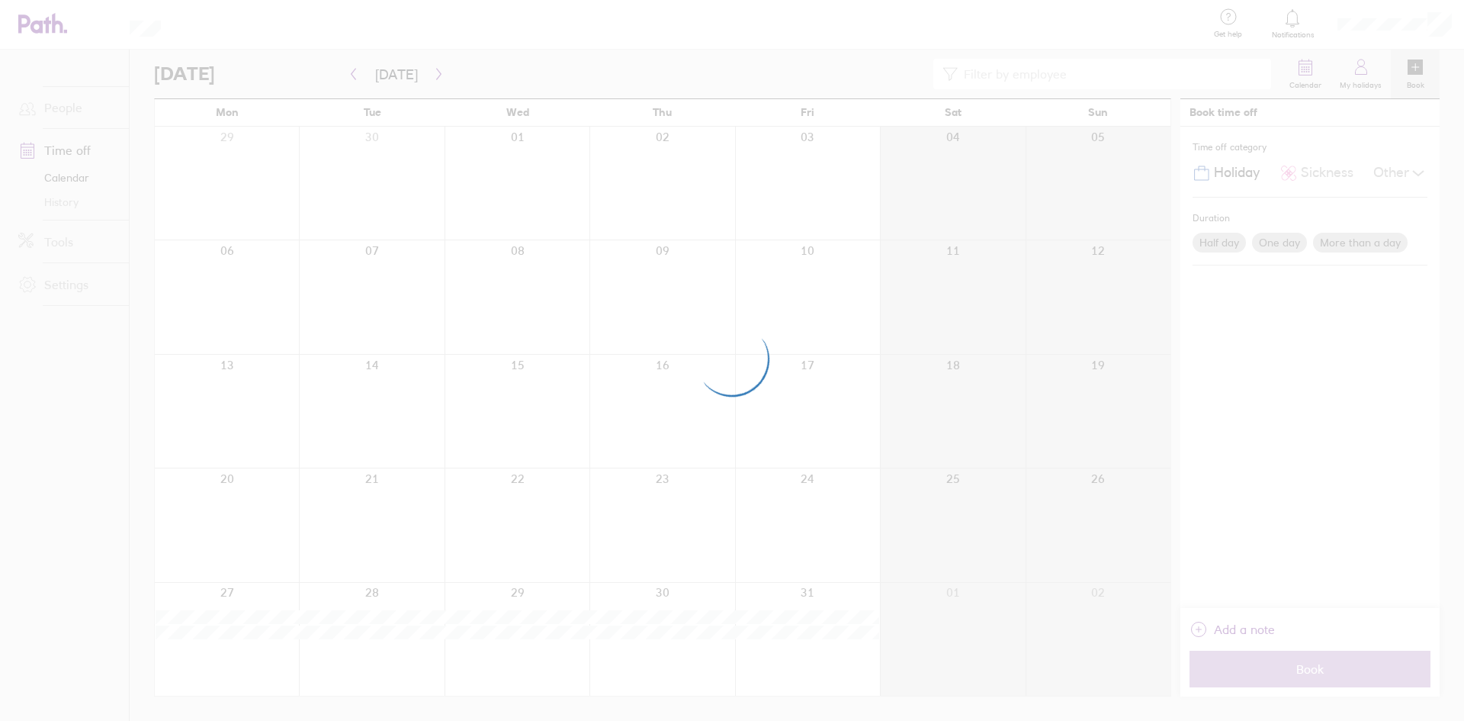
click at [430, 74] on div at bounding box center [732, 360] width 1464 height 721
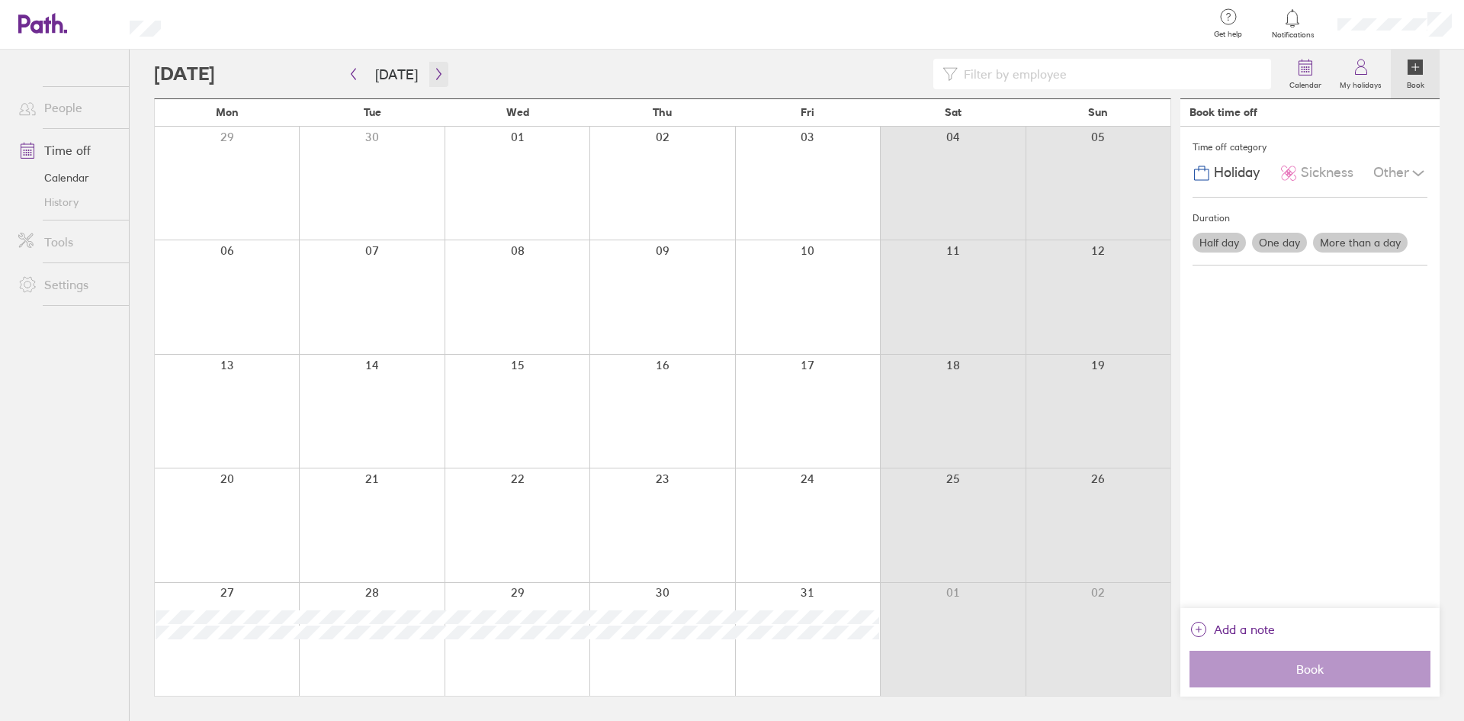
click at [433, 74] on icon "button" at bounding box center [438, 74] width 11 height 12
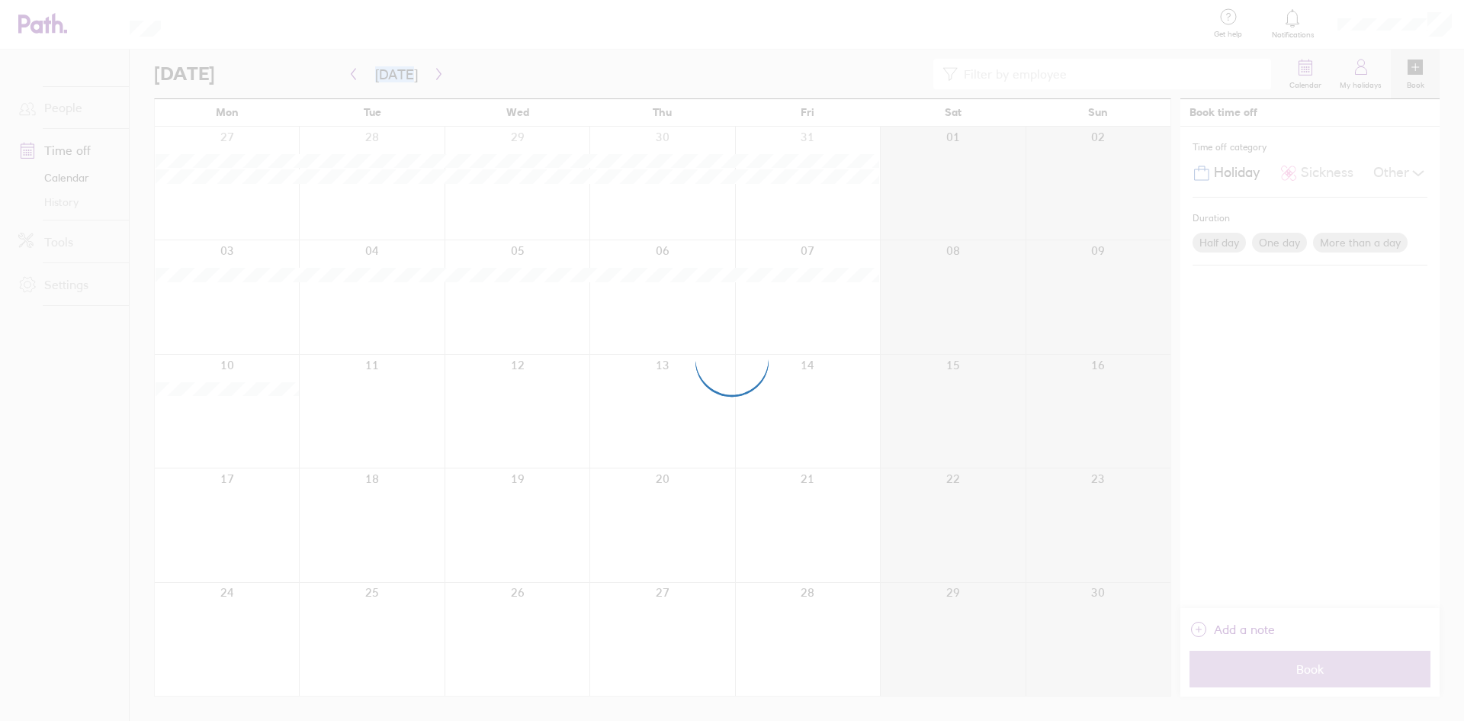
click at [431, 74] on div at bounding box center [732, 360] width 1464 height 721
click at [505, 69] on div at bounding box center [732, 360] width 1464 height 721
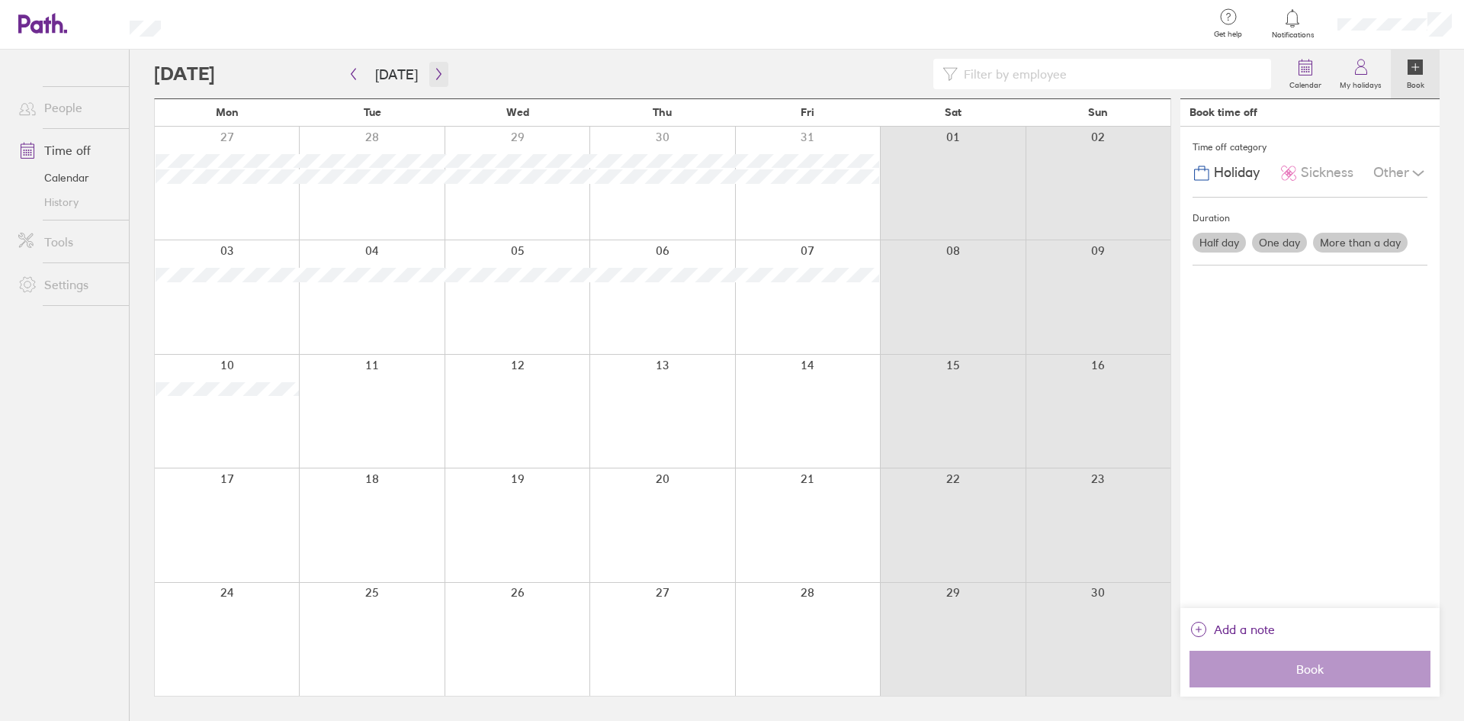
click at [434, 74] on icon "button" at bounding box center [438, 74] width 11 height 12
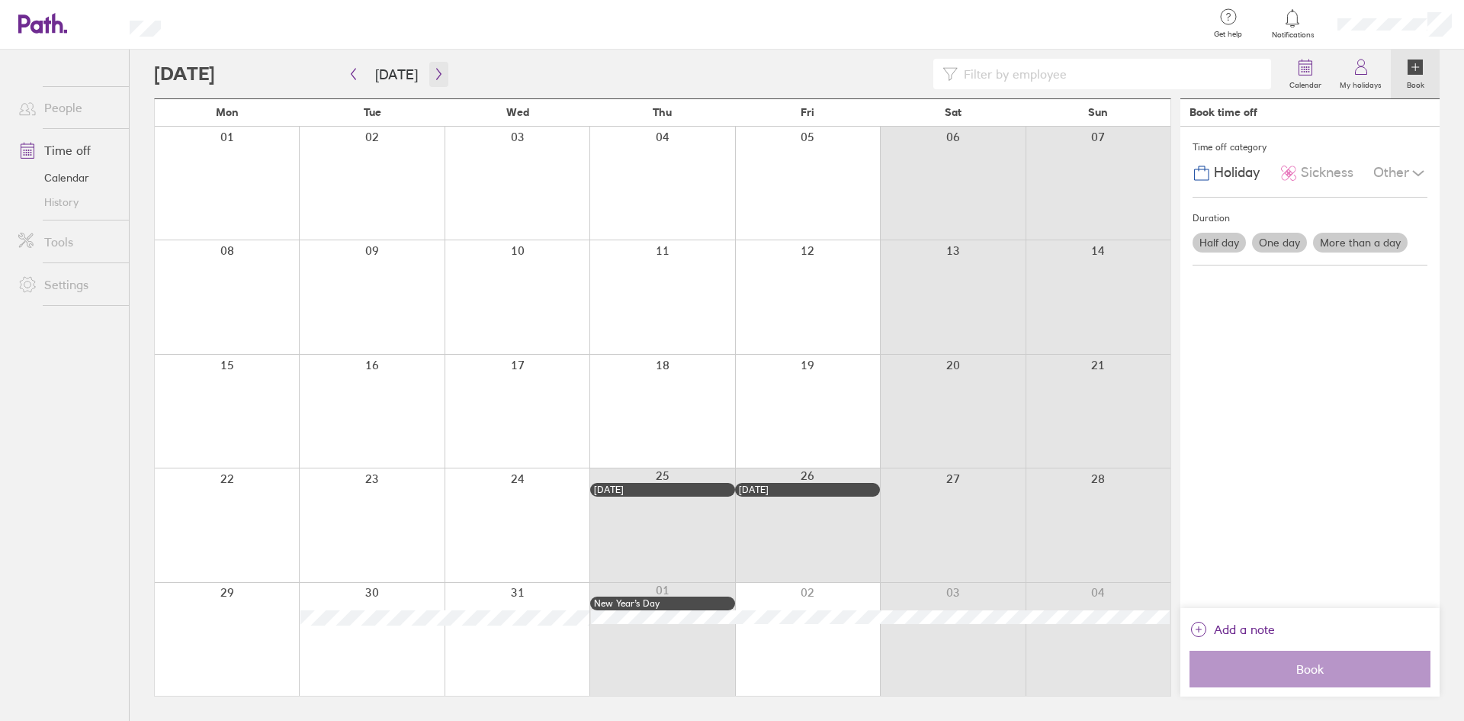
click at [435, 71] on icon "button" at bounding box center [438, 74] width 11 height 12
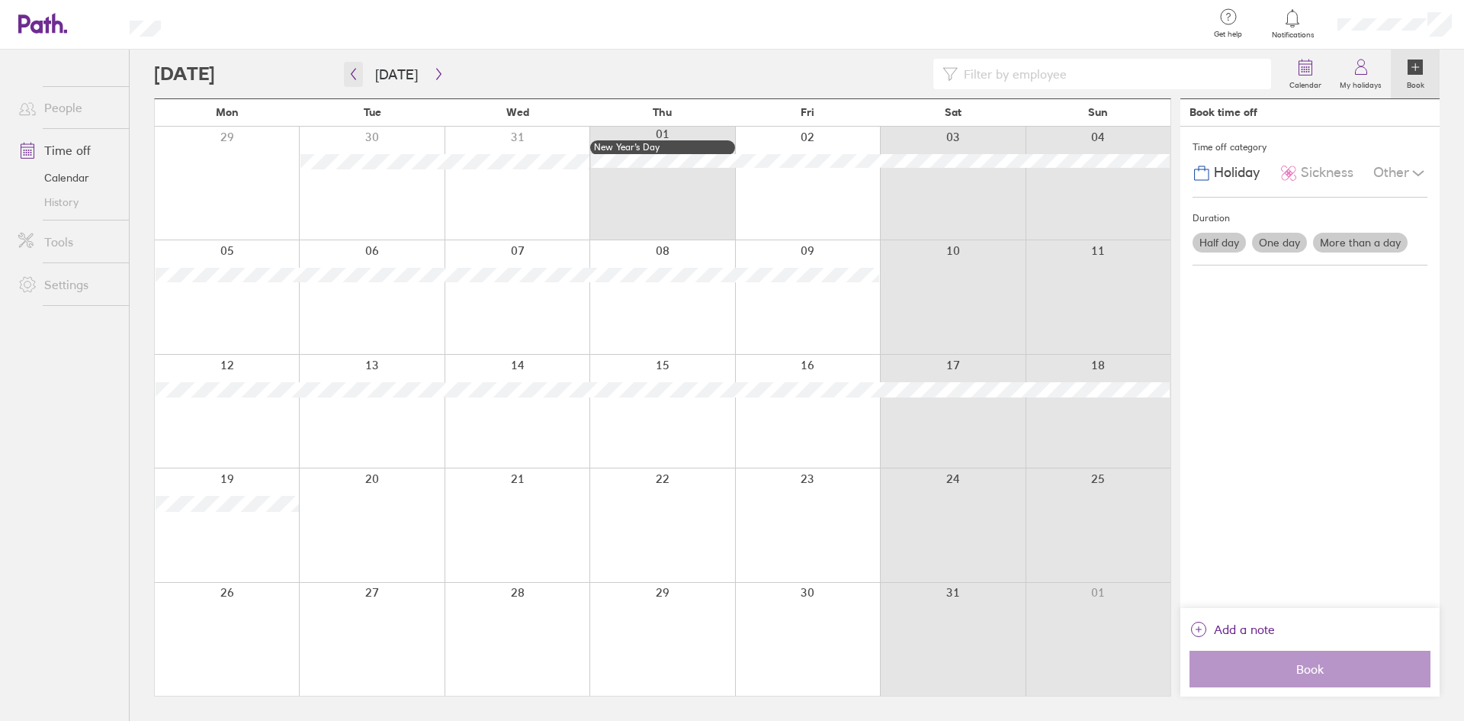
click at [350, 69] on icon "button" at bounding box center [353, 74] width 11 height 12
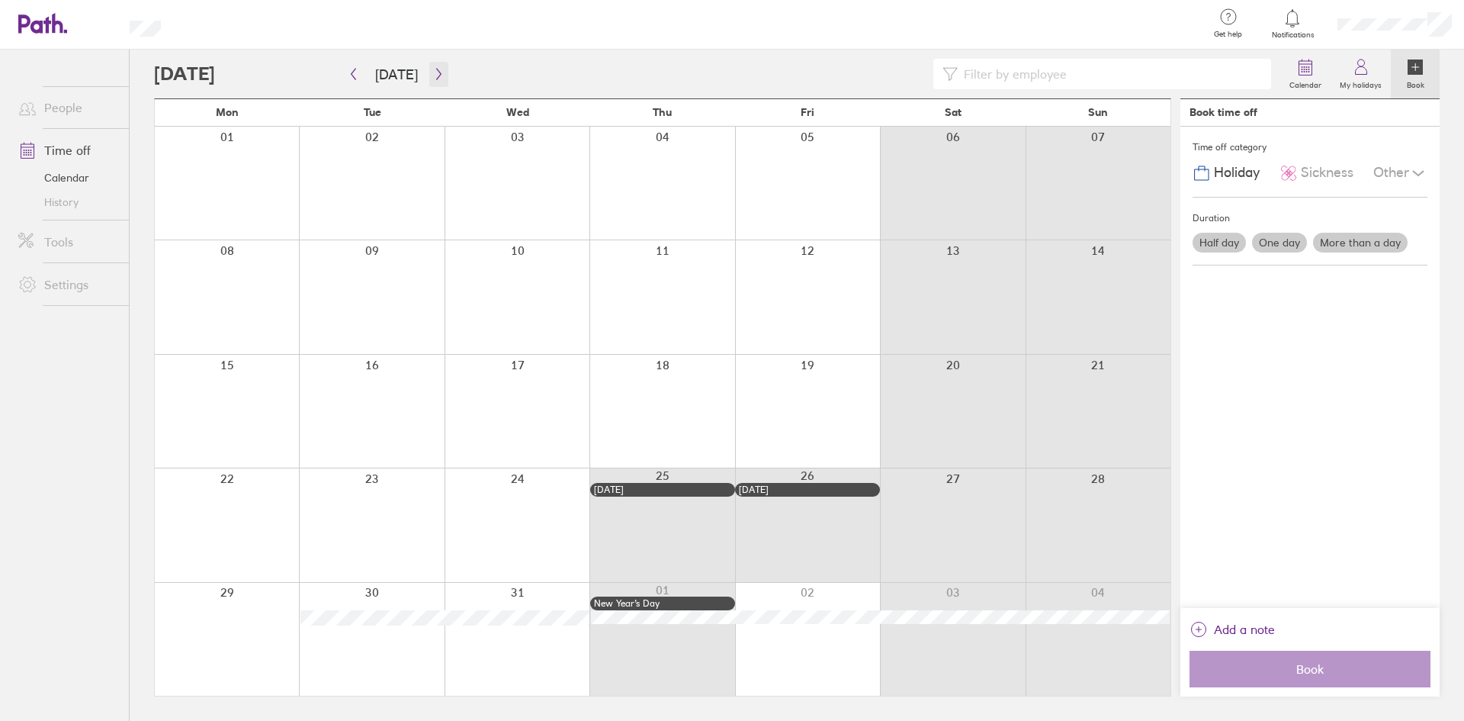
click at [440, 79] on button "button" at bounding box center [438, 74] width 19 height 25
